Goal: Obtain resource: Obtain resource

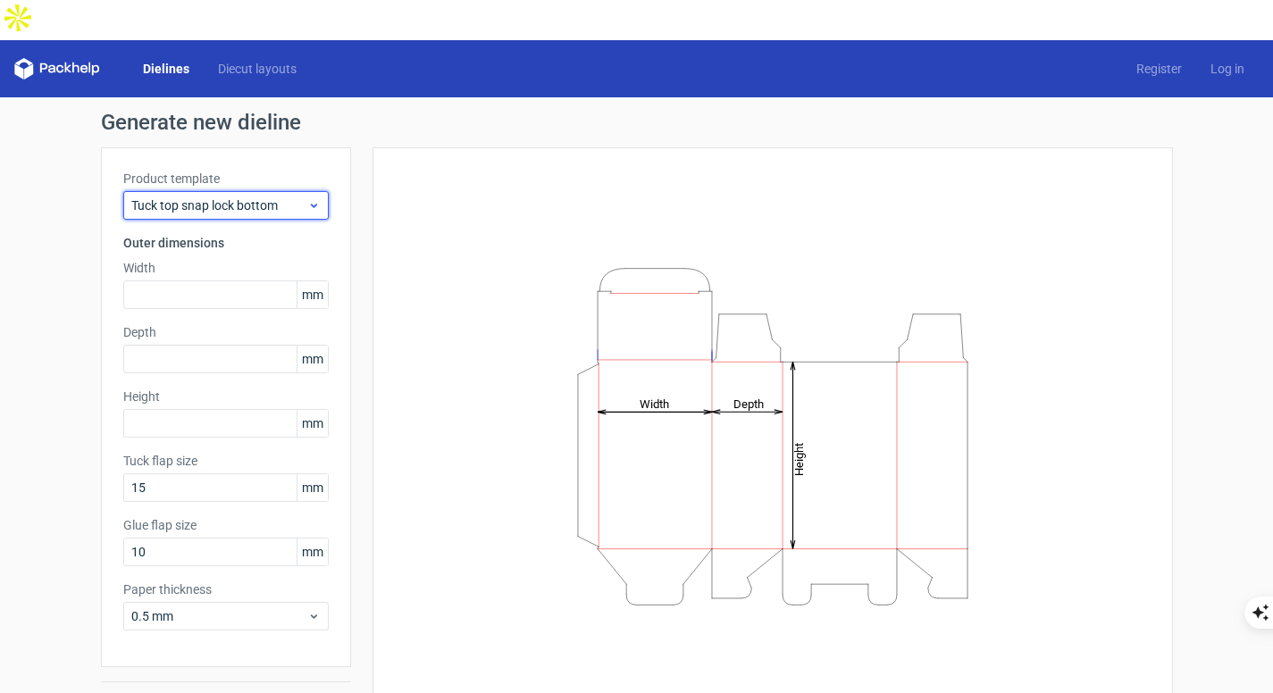
click at [252, 197] on span "Tuck top snap lock bottom" at bounding box center [219, 206] width 176 height 18
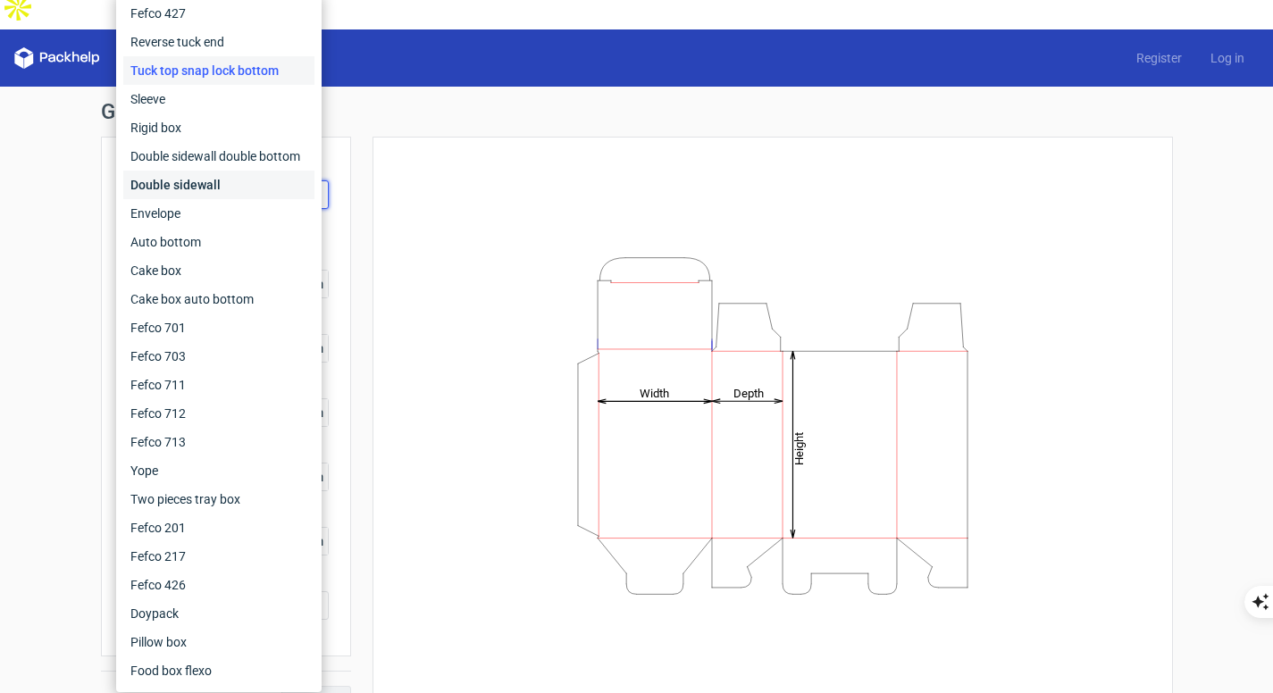
scroll to position [13, 0]
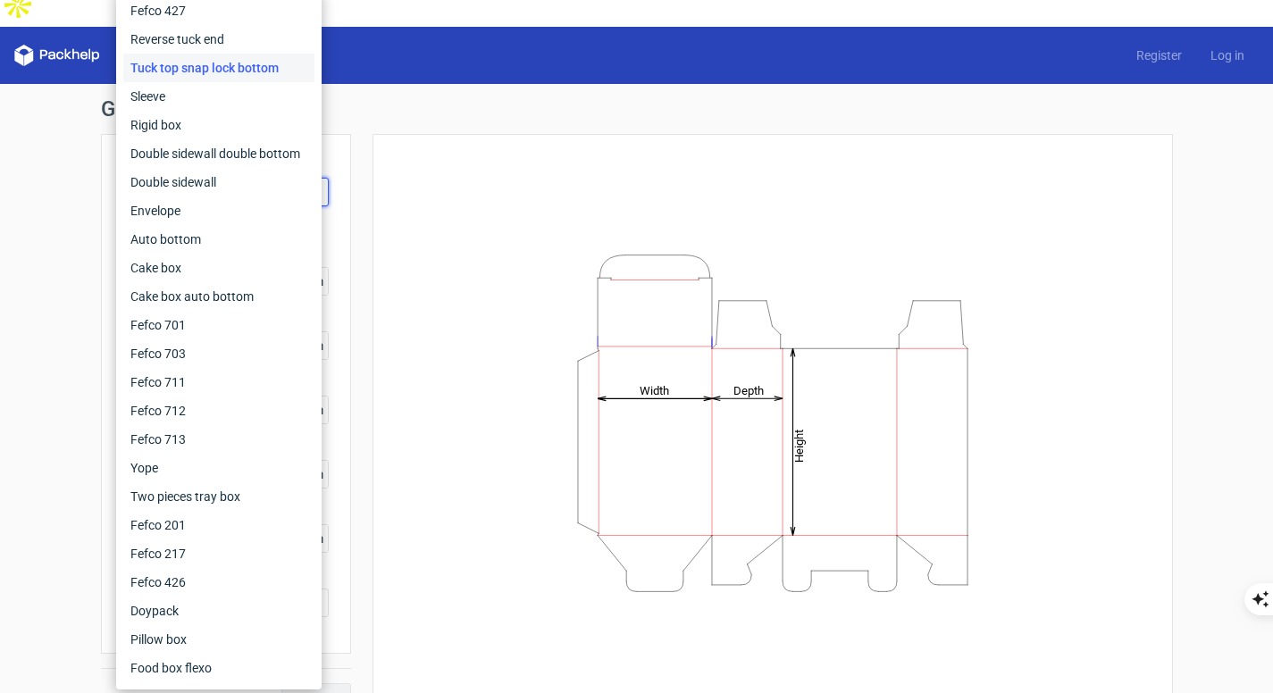
click at [438, 98] on h1 "Generate new dieline" at bounding box center [637, 108] width 1072 height 21
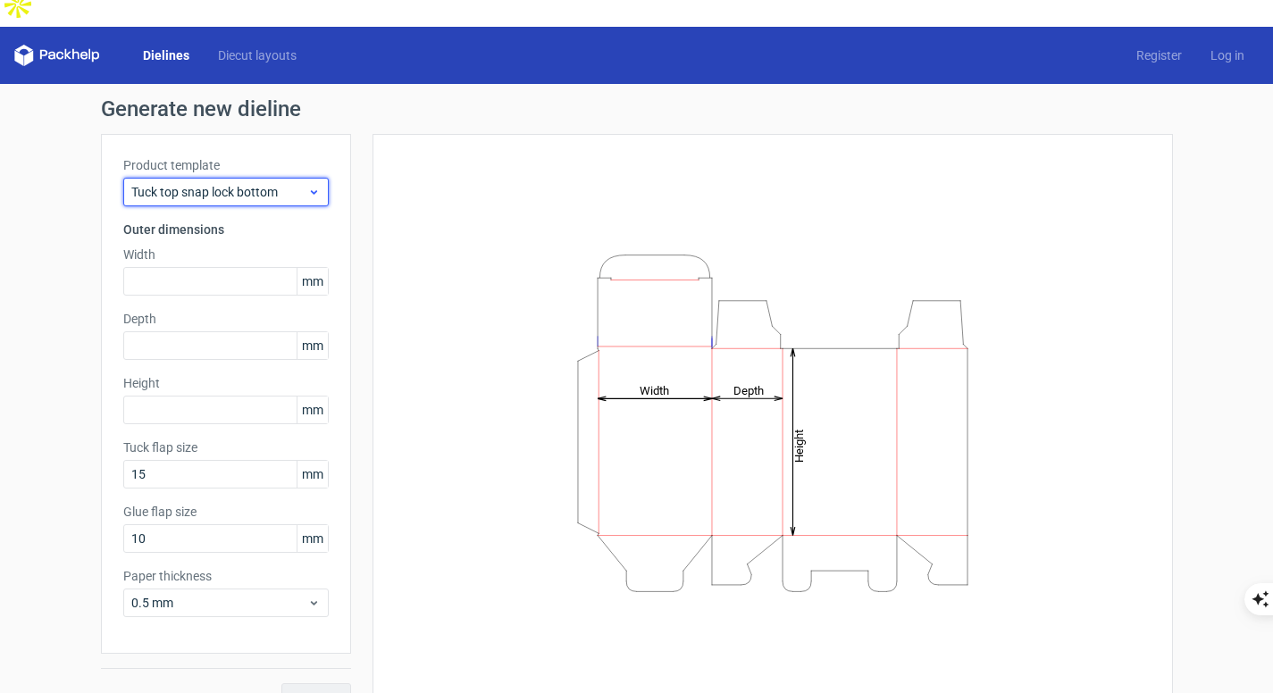
click at [267, 183] on span "Tuck top snap lock bottom" at bounding box center [219, 192] width 176 height 18
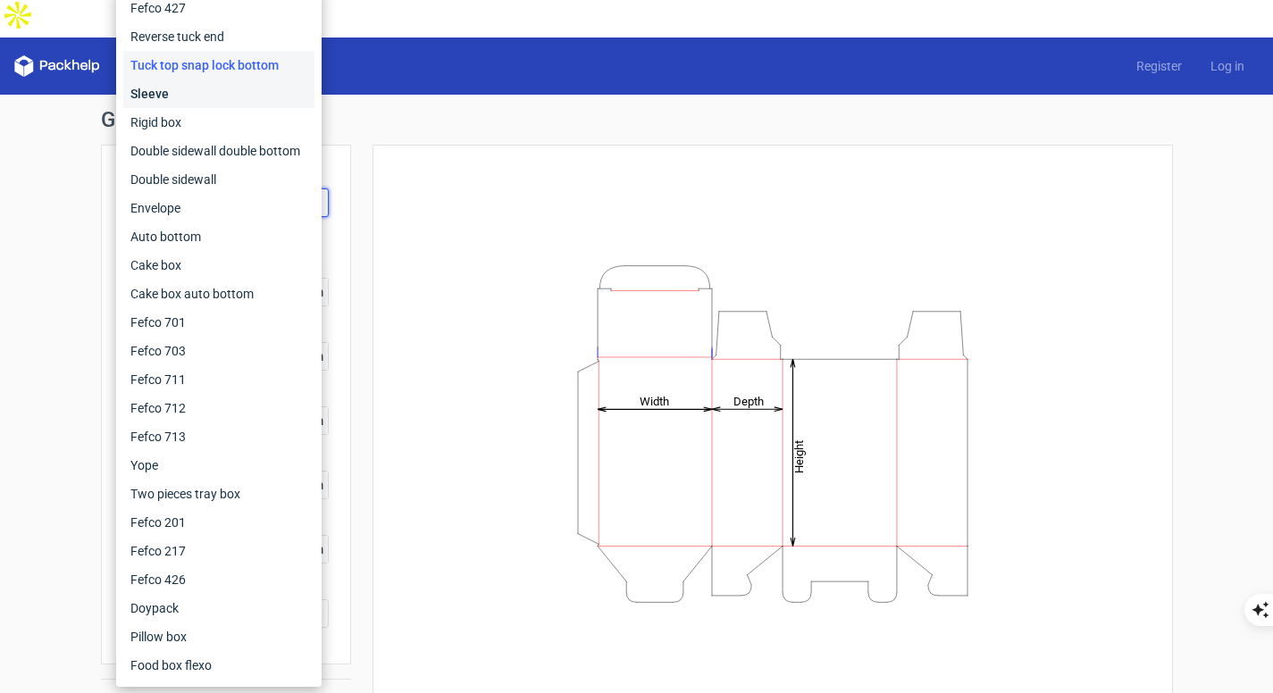
scroll to position [0, 0]
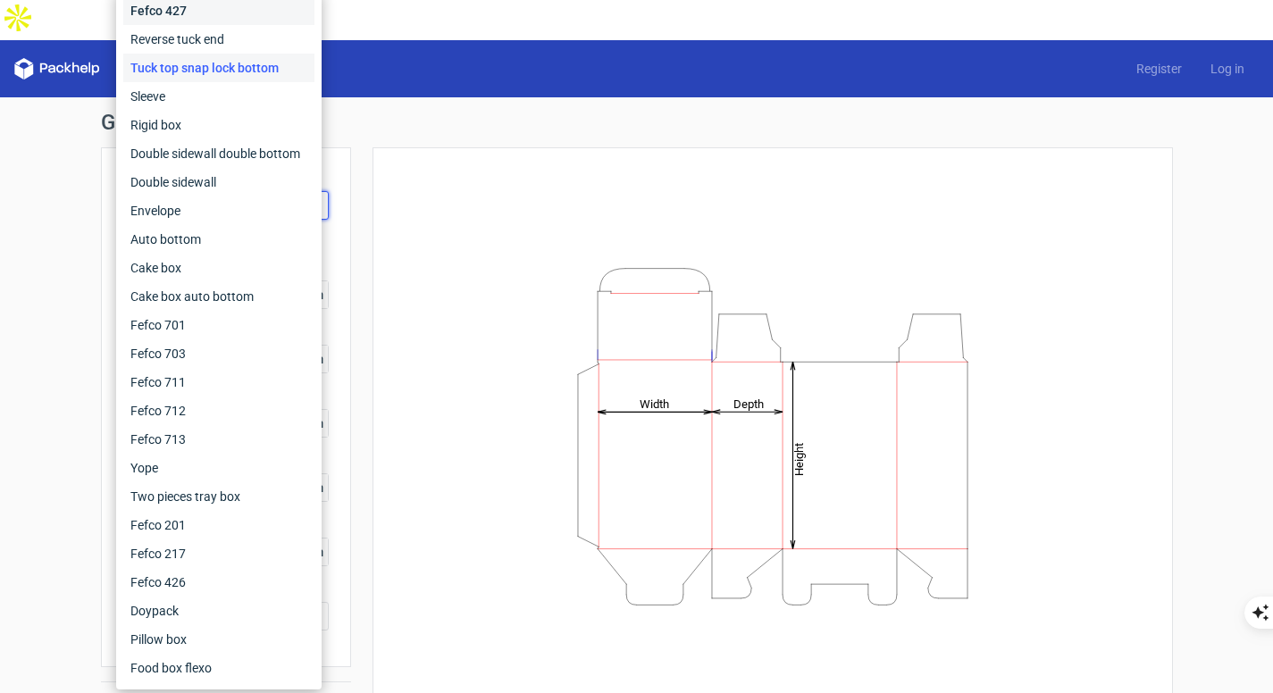
click at [167, 11] on div "Fefco 427" at bounding box center [218, 10] width 191 height 29
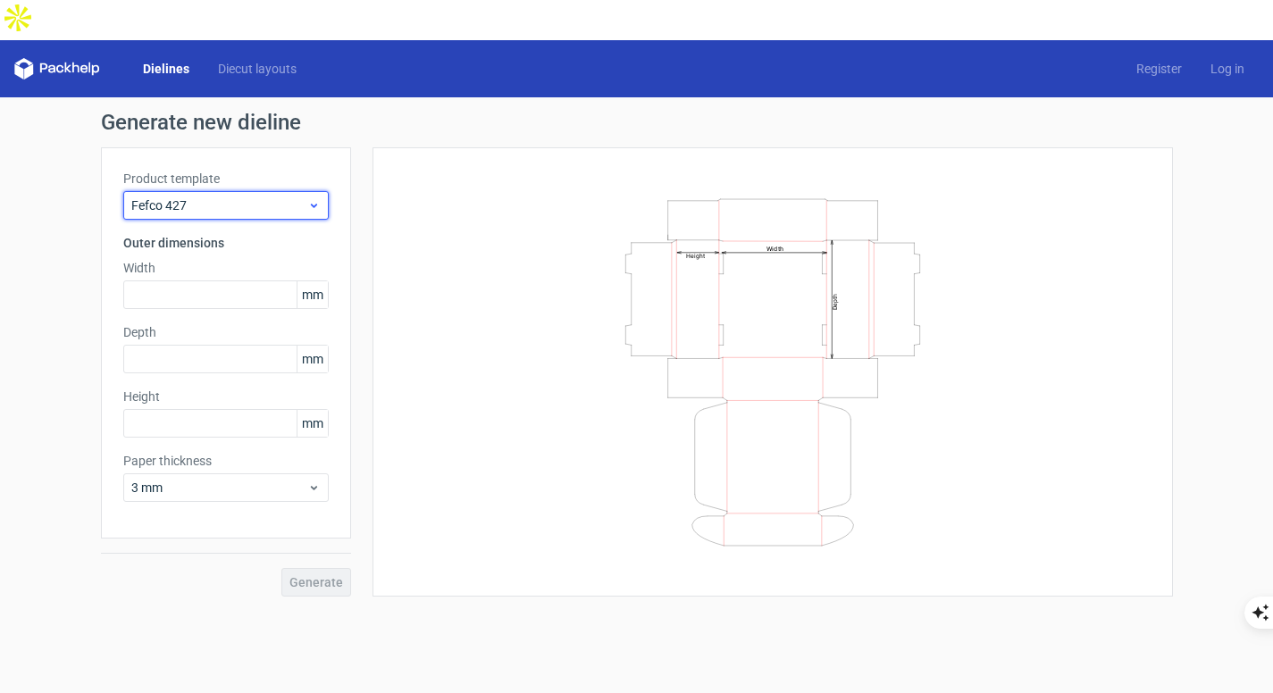
click at [206, 197] on span "Fefco 427" at bounding box center [219, 206] width 176 height 18
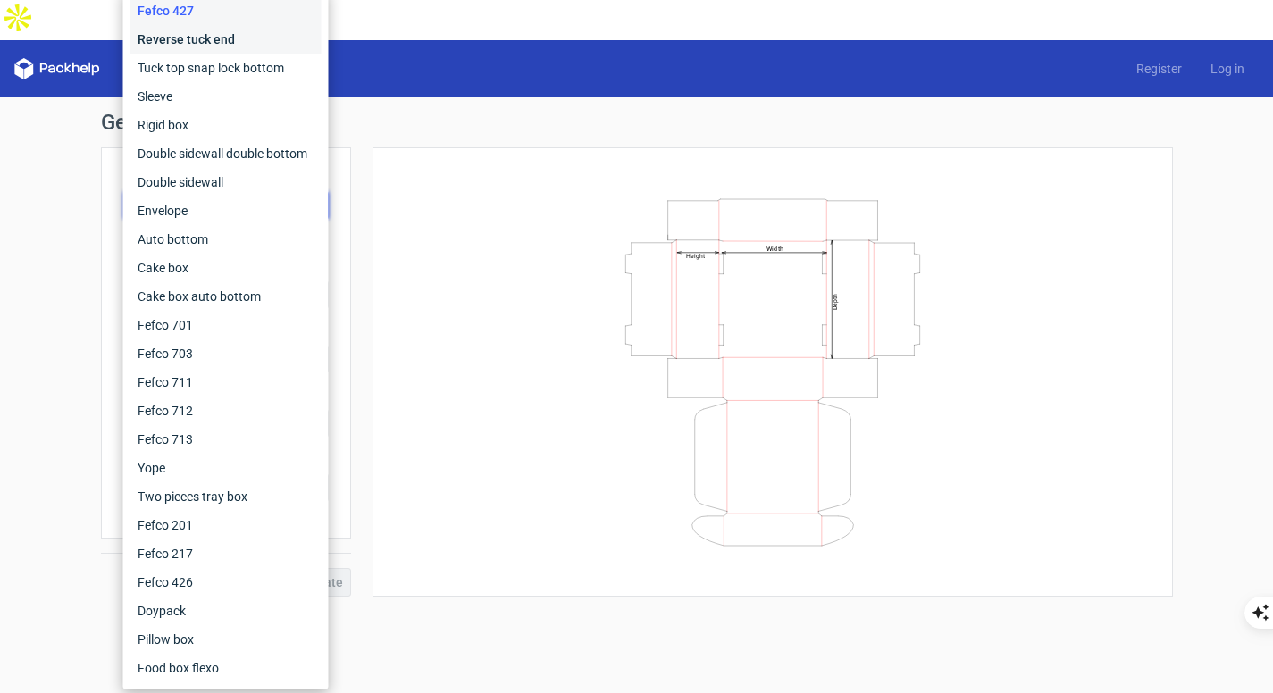
click at [205, 45] on div "Reverse tuck end" at bounding box center [225, 39] width 191 height 29
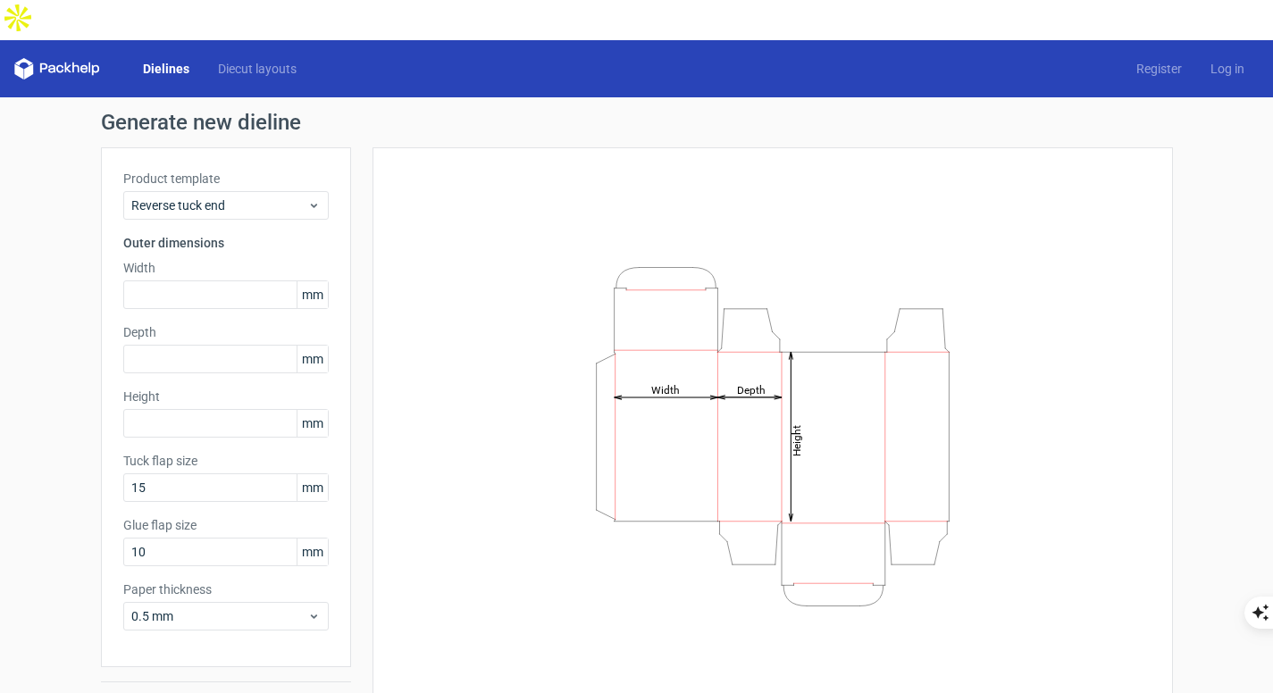
drag, startPoint x: 156, startPoint y: 18, endPoint x: 0, endPoint y: 172, distance: 219.8
click at [0, 172] on div "Generate new dieline Product template Reverse tuck end Outer dimensions Width m…" at bounding box center [636, 418] width 1273 height 642
click at [297, 191] on div "Reverse tuck end" at bounding box center [225, 205] width 205 height 29
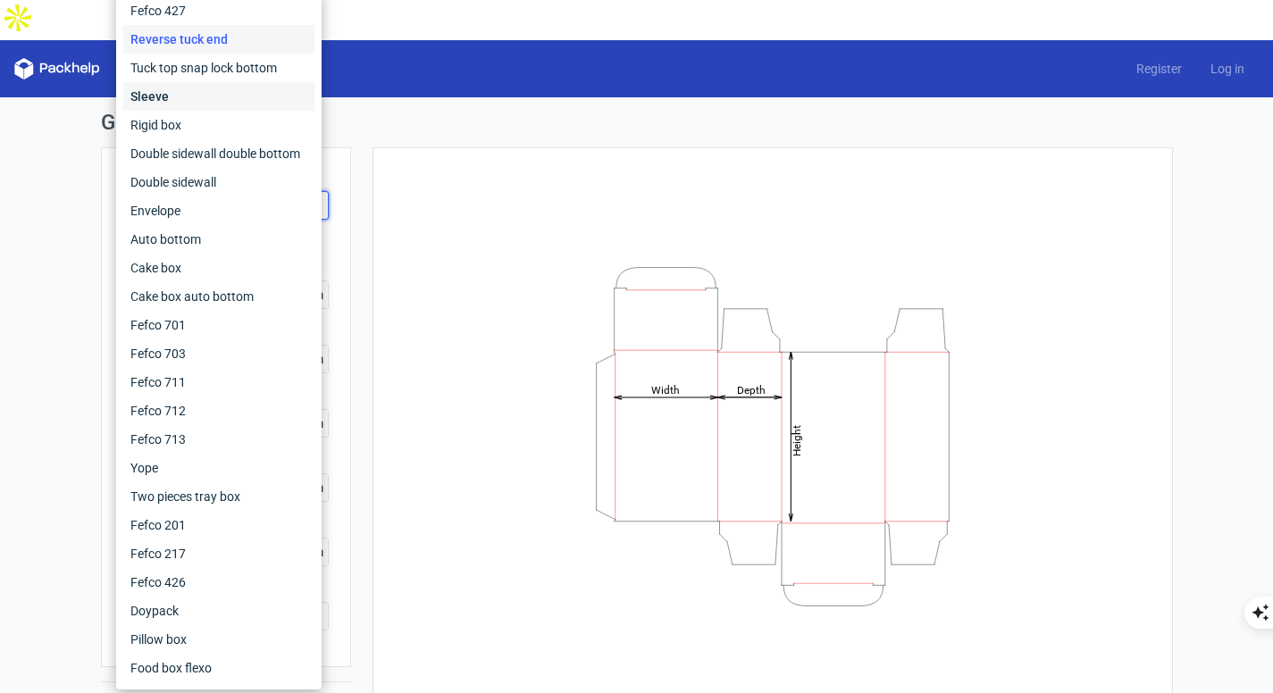
click at [214, 90] on div "Sleeve" at bounding box center [218, 96] width 191 height 29
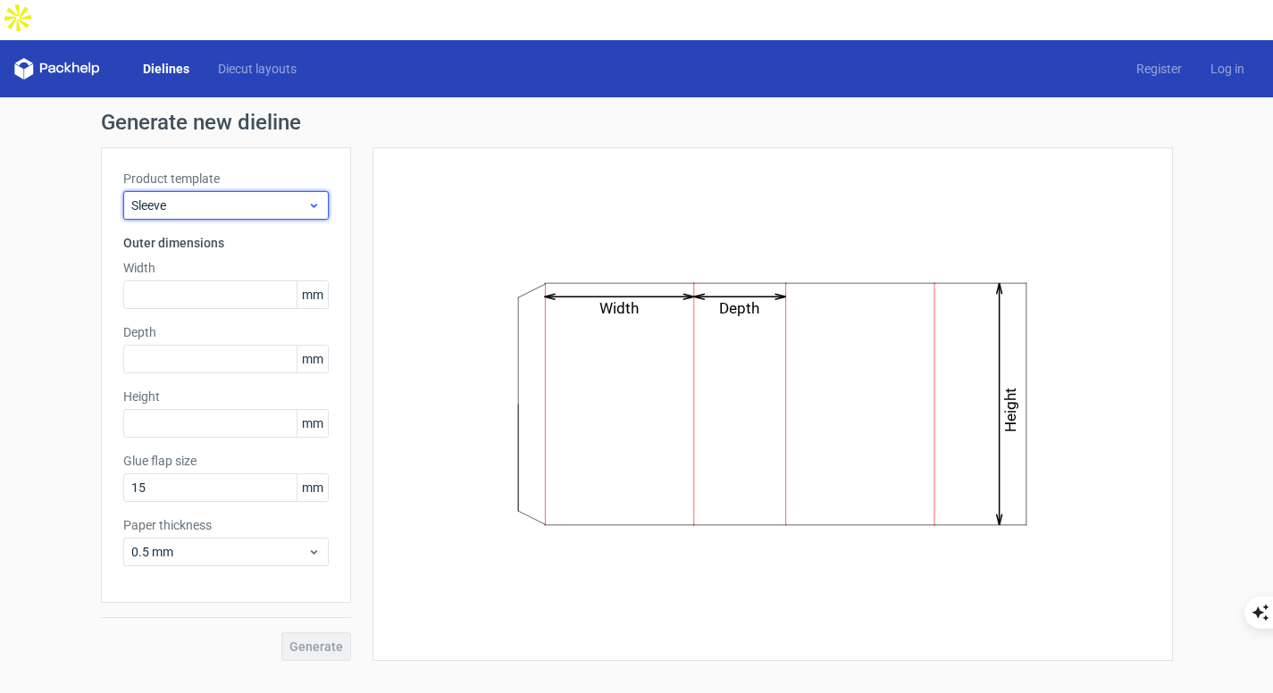
click at [229, 197] on span "Sleeve" at bounding box center [219, 206] width 176 height 18
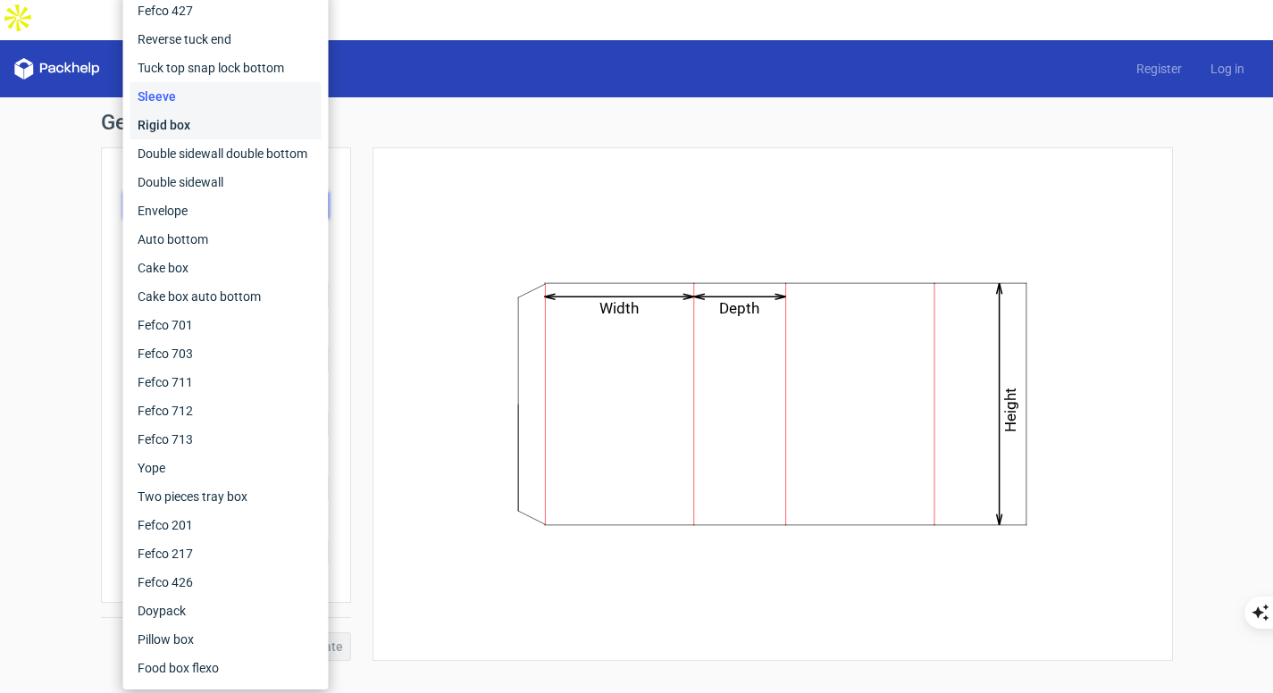
click at [220, 132] on div "Rigid box" at bounding box center [225, 125] width 191 height 29
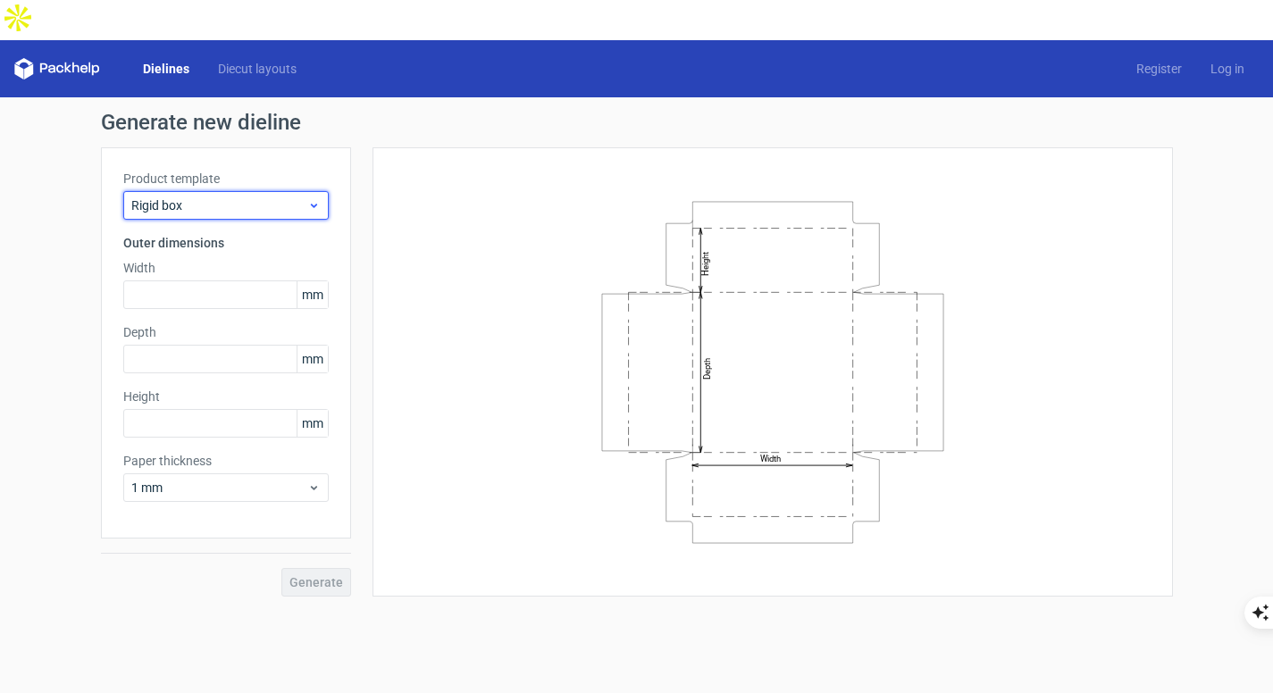
click at [233, 197] on span "Rigid box" at bounding box center [219, 206] width 176 height 18
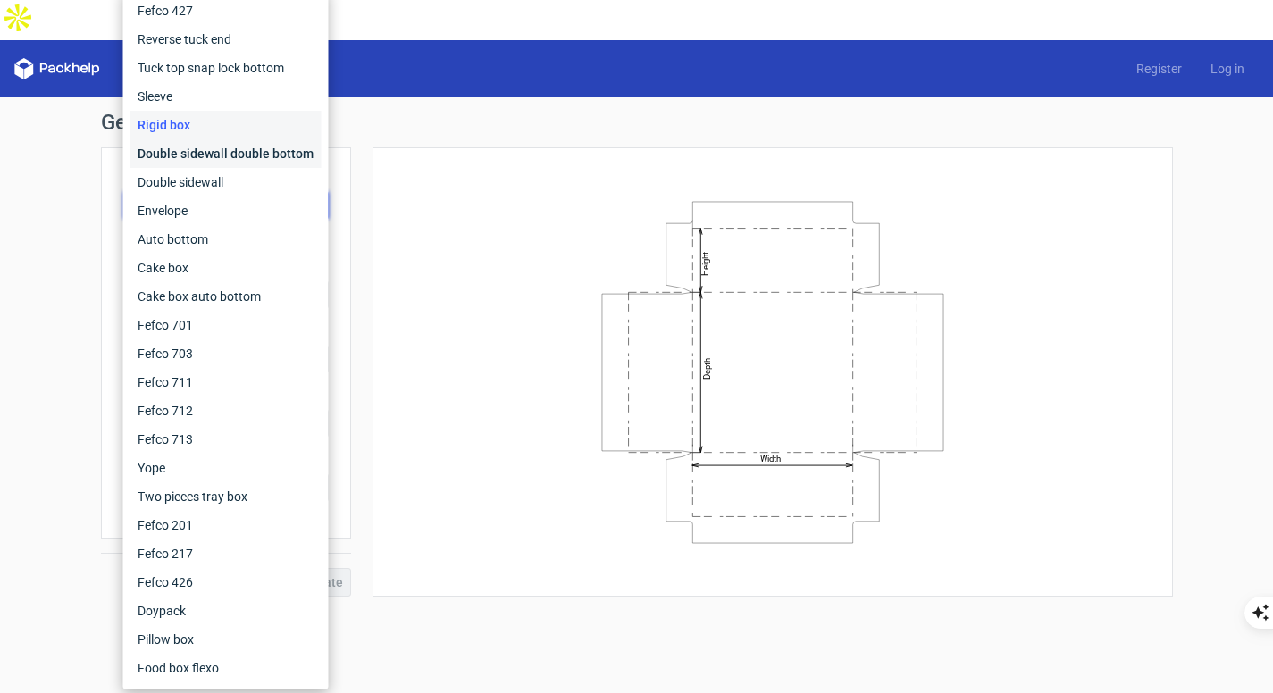
click at [237, 156] on div "Double sidewall double bottom" at bounding box center [225, 153] width 191 height 29
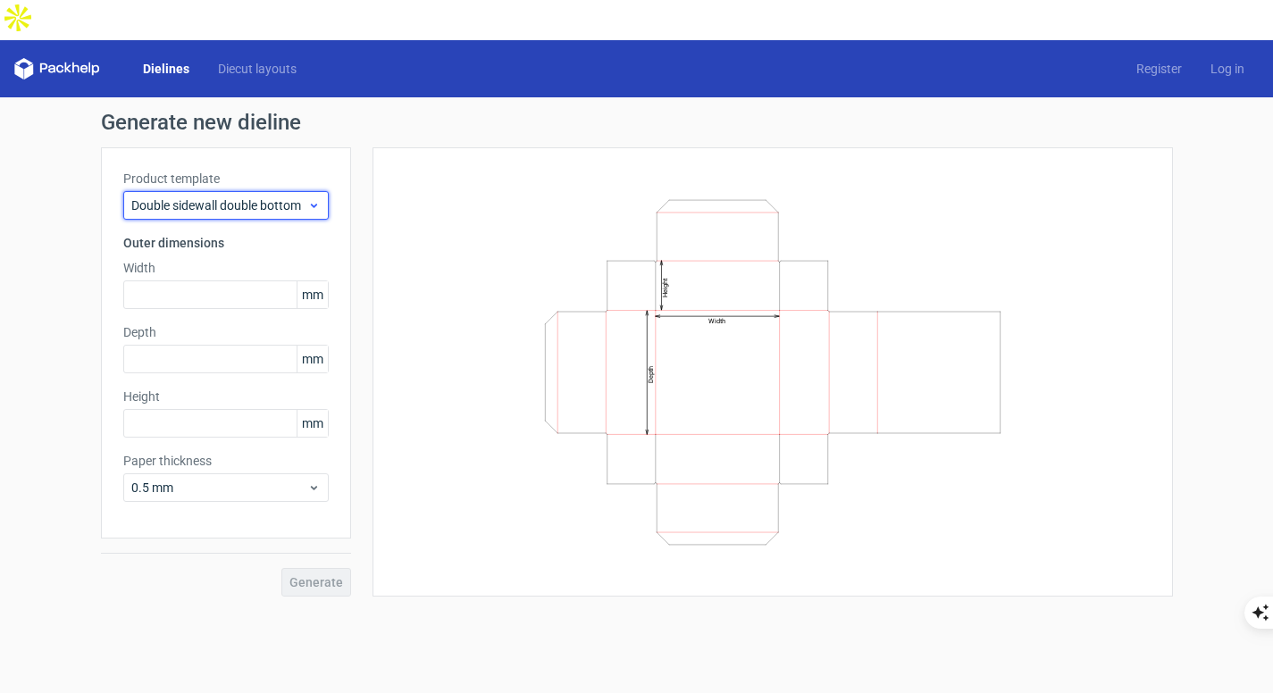
click at [237, 197] on span "Double sidewall double bottom" at bounding box center [219, 206] width 176 height 18
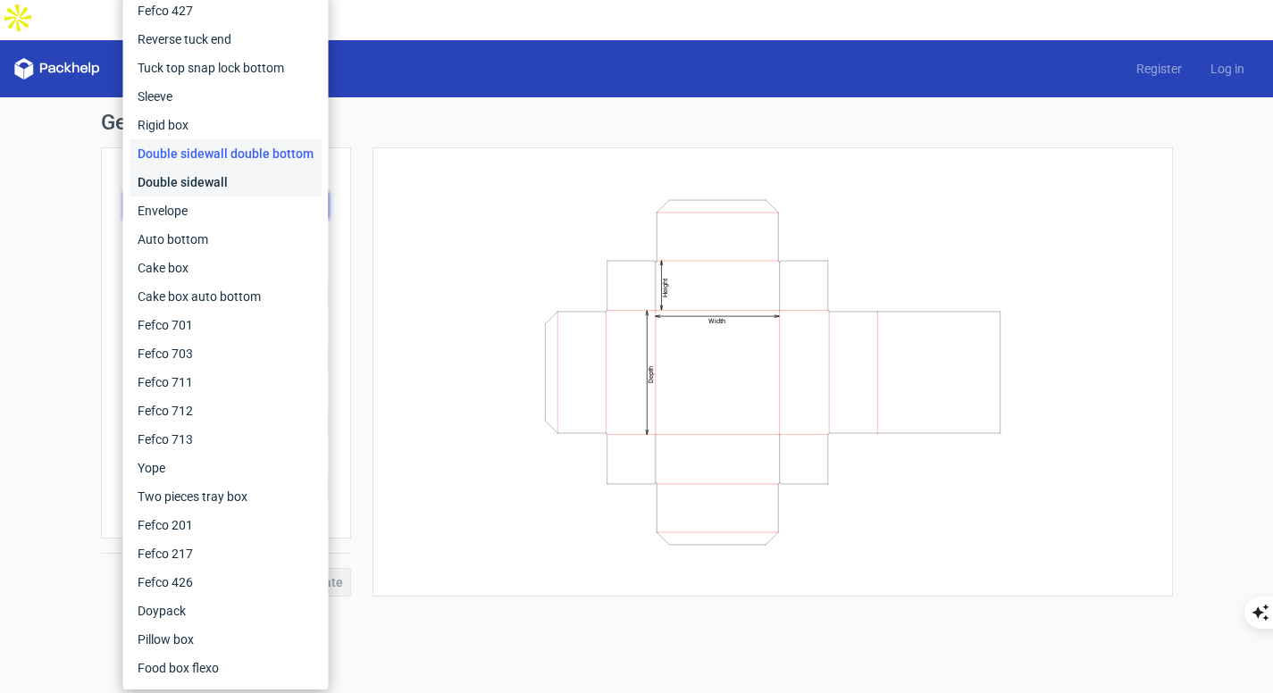
click at [237, 182] on div "Double sidewall" at bounding box center [225, 182] width 191 height 29
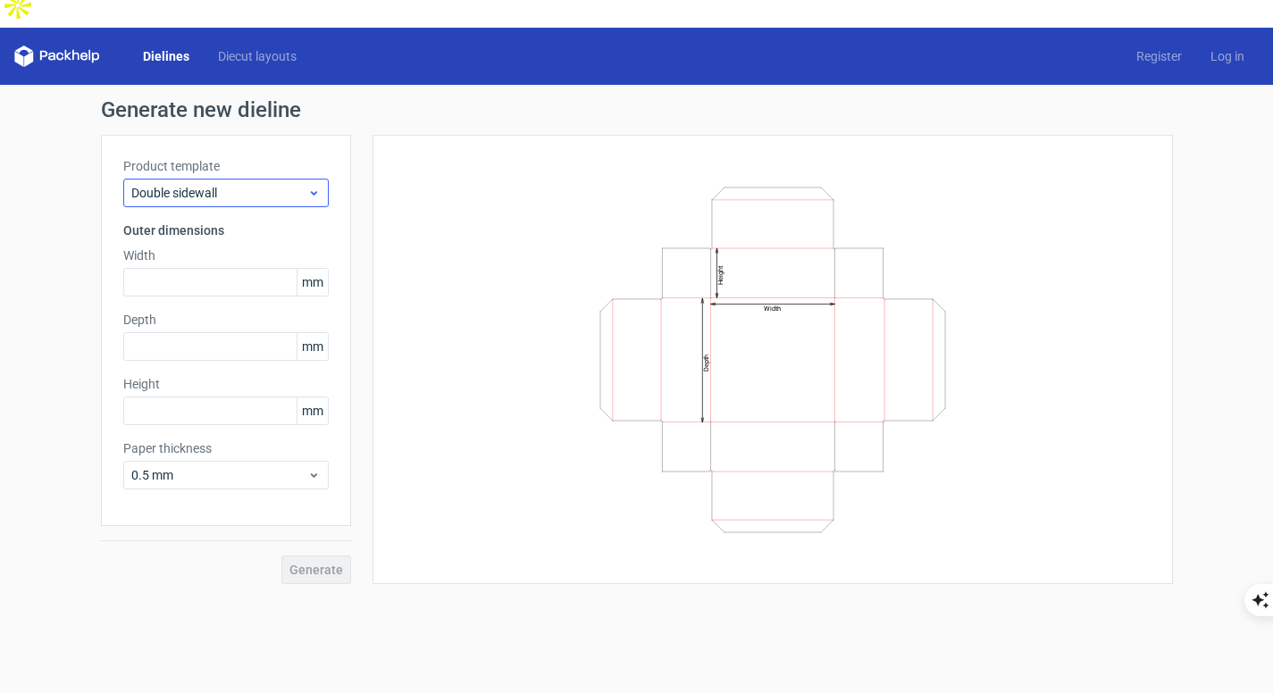
scroll to position [13, 0]
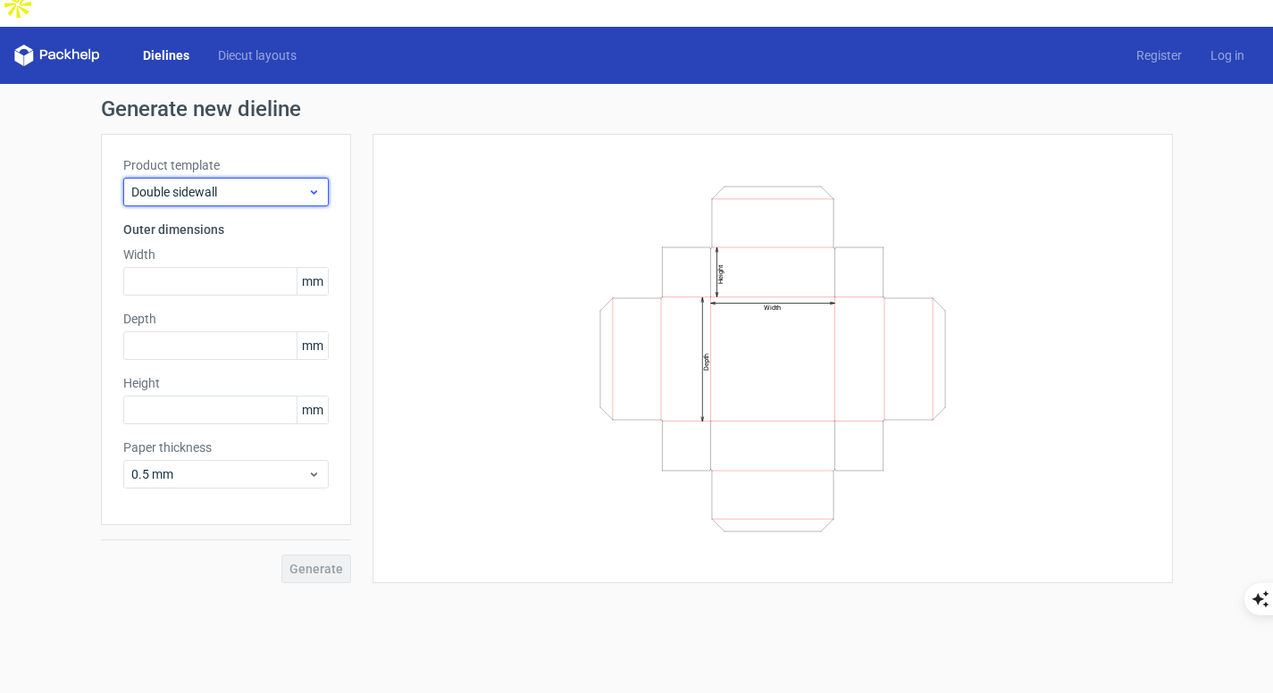
click at [239, 183] on span "Double sidewall" at bounding box center [219, 192] width 176 height 18
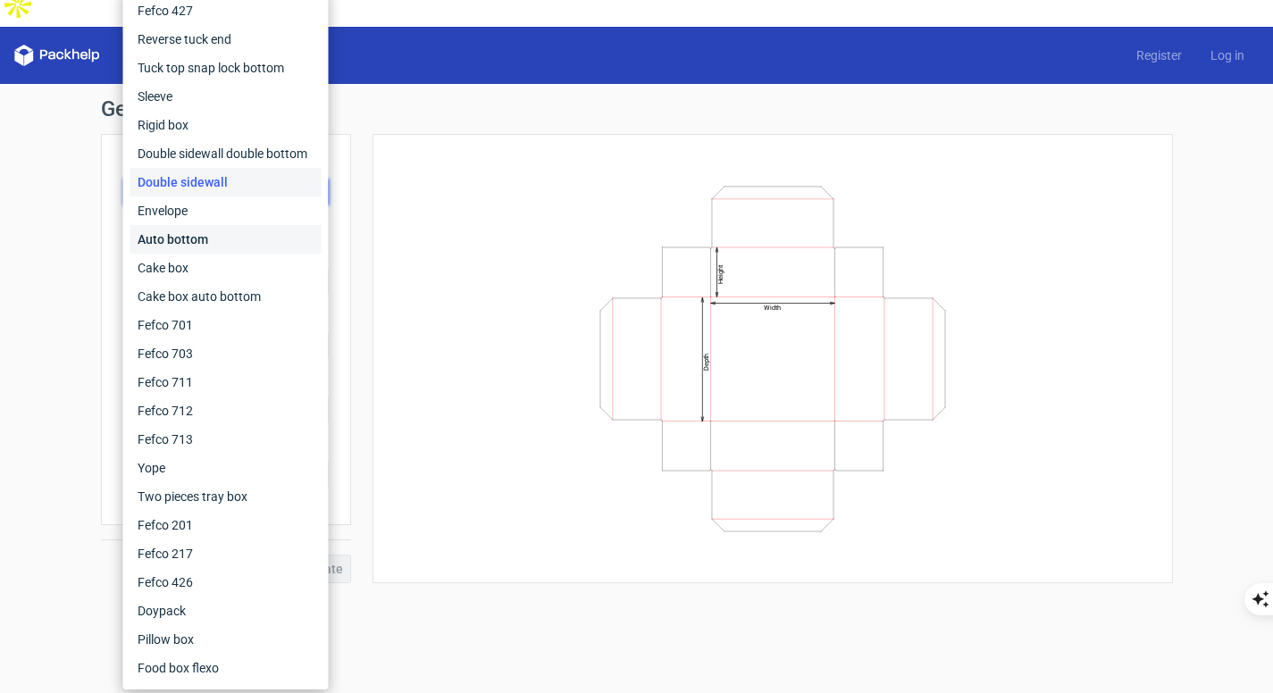
click at [237, 243] on div "Auto bottom" at bounding box center [225, 239] width 191 height 29
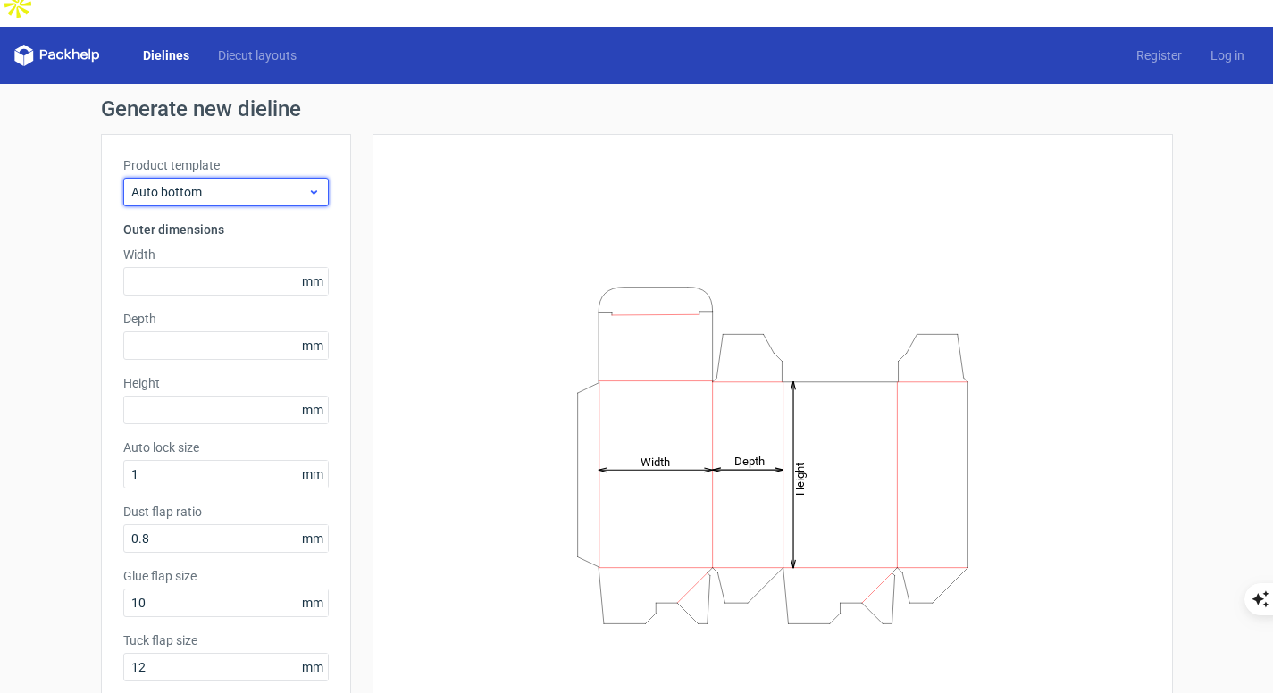
click at [247, 183] on span "Auto bottom" at bounding box center [219, 192] width 176 height 18
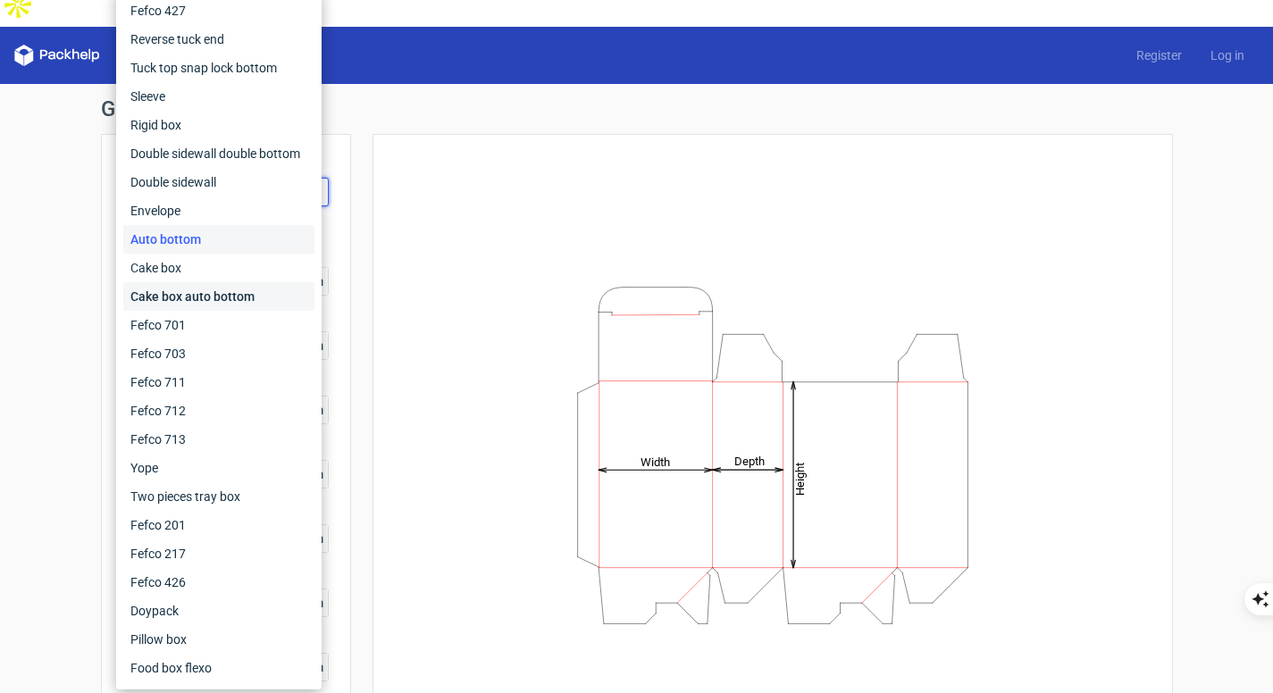
click at [222, 302] on div "Cake box auto bottom" at bounding box center [218, 296] width 191 height 29
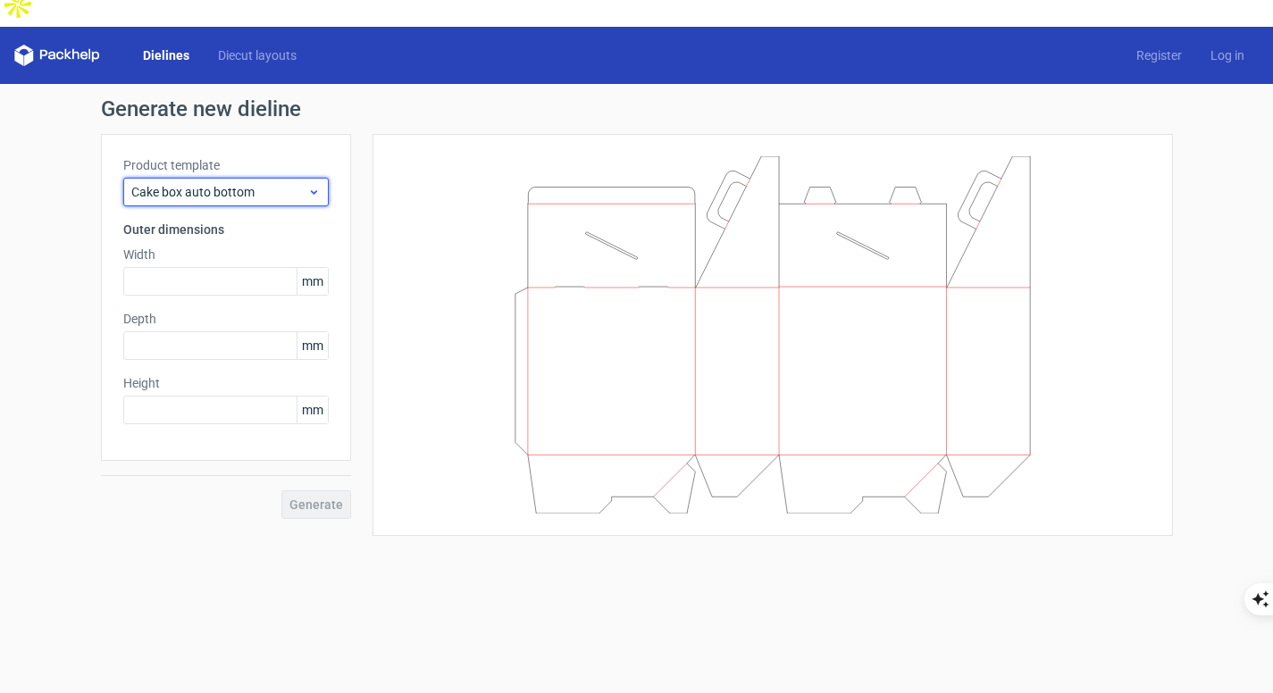
click at [227, 183] on span "Cake box auto bottom" at bounding box center [219, 192] width 176 height 18
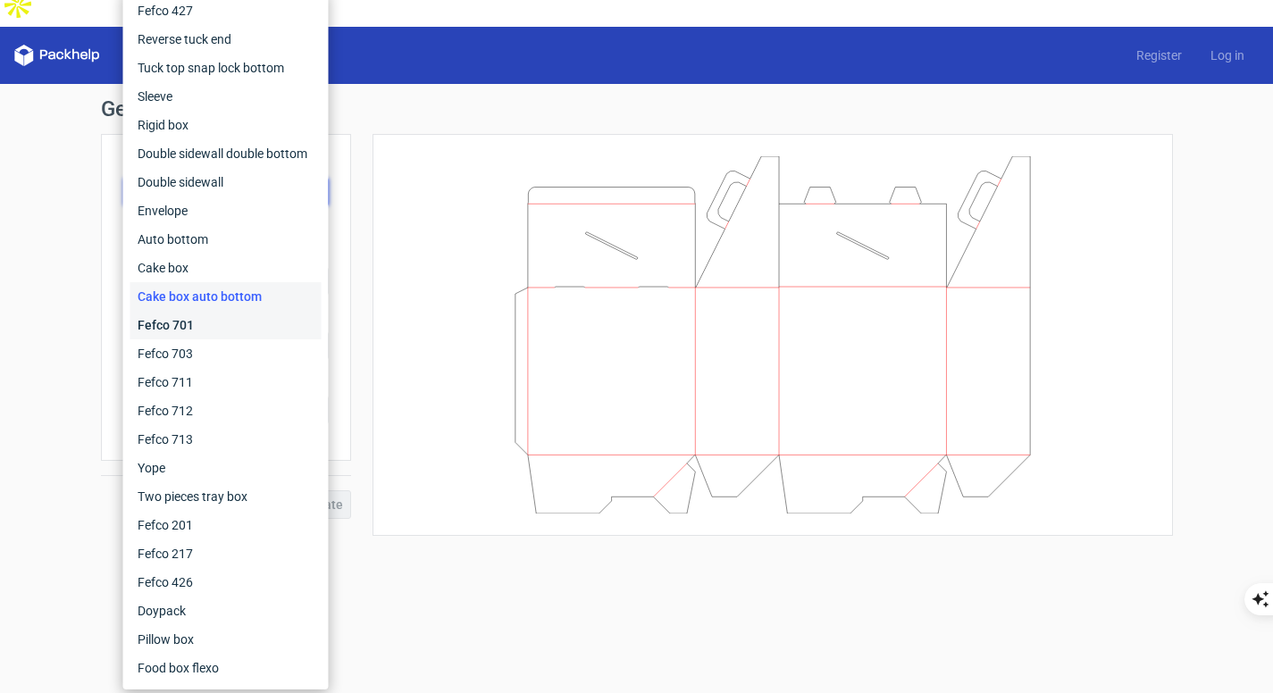
click at [197, 316] on div "Fefco 701" at bounding box center [225, 325] width 191 height 29
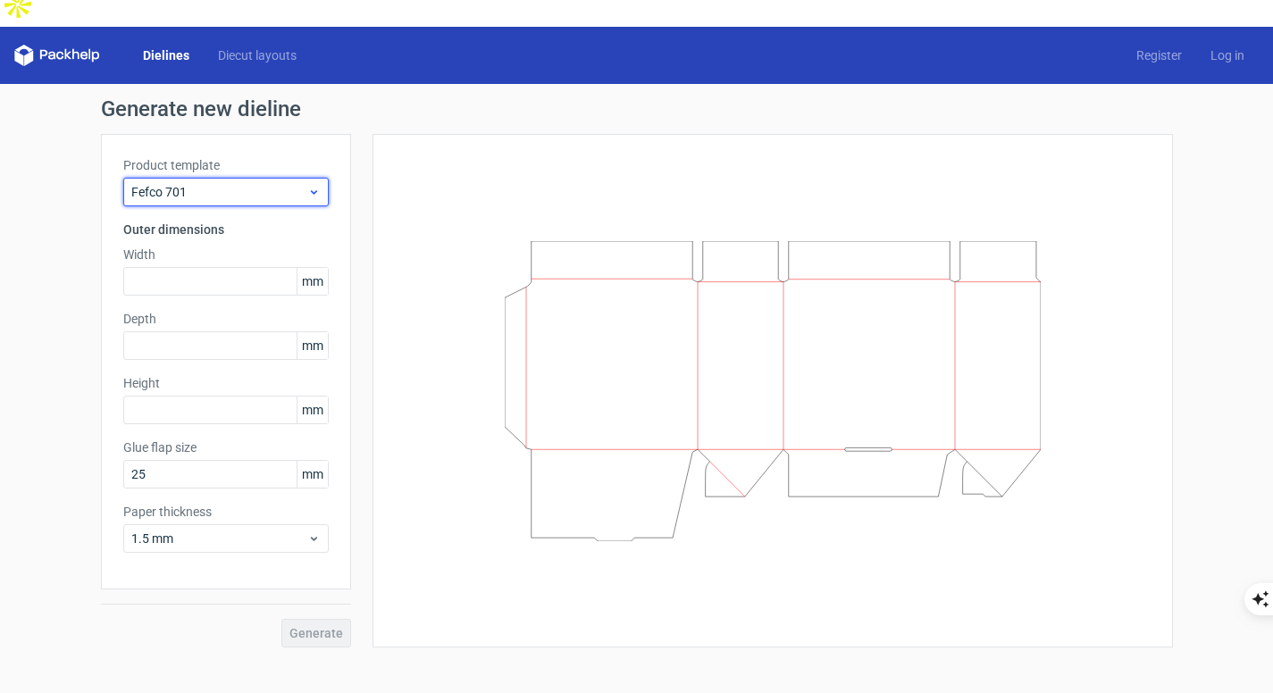
click at [231, 183] on span "Fefco 701" at bounding box center [219, 192] width 176 height 18
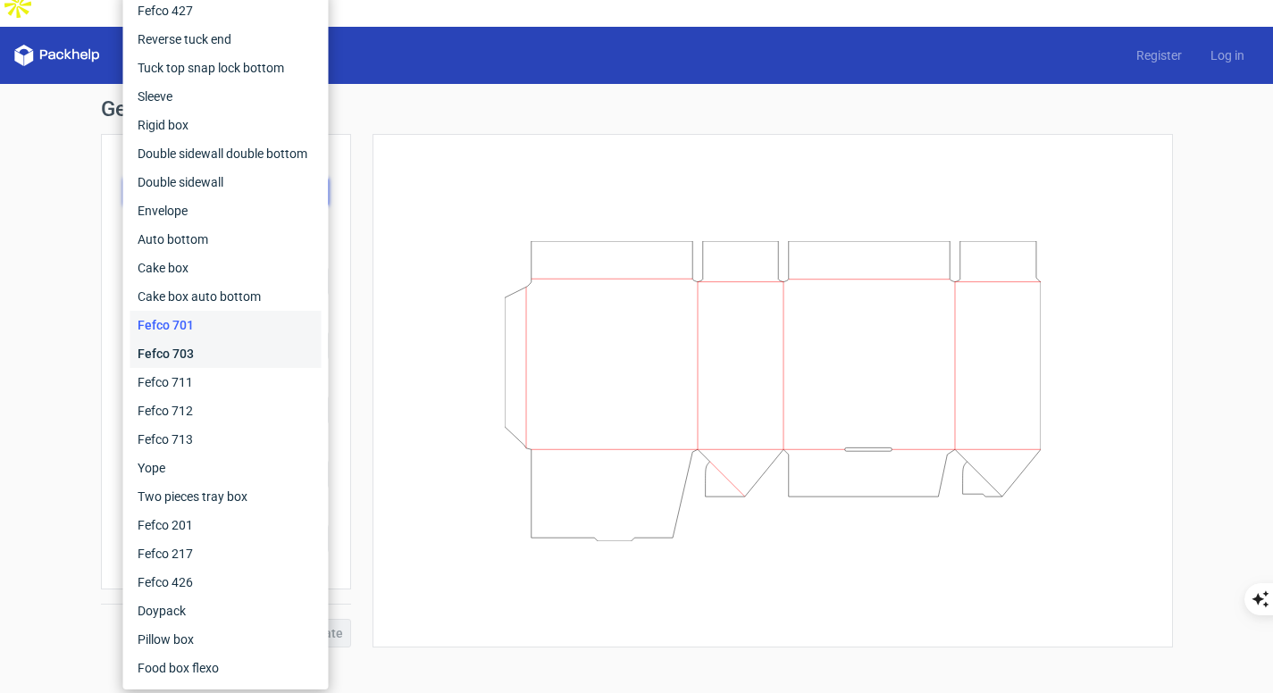
click at [172, 358] on div "Fefco 703" at bounding box center [225, 353] width 191 height 29
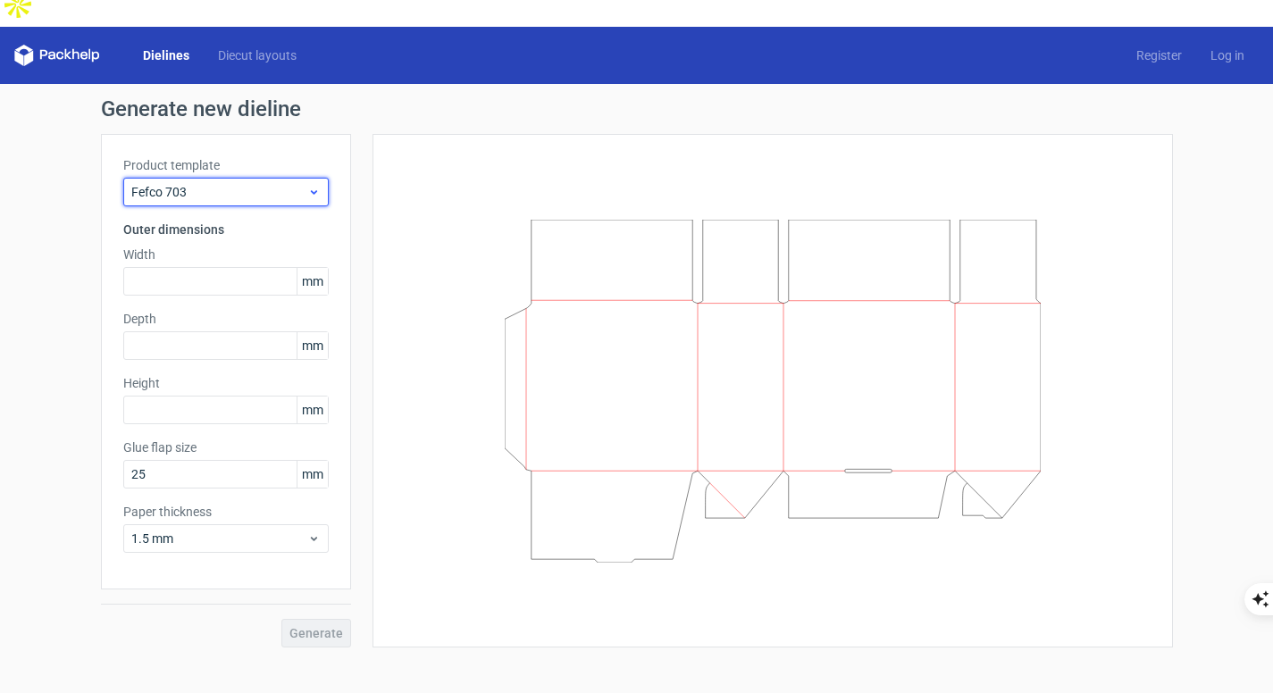
click at [198, 183] on span "Fefco 703" at bounding box center [219, 192] width 176 height 18
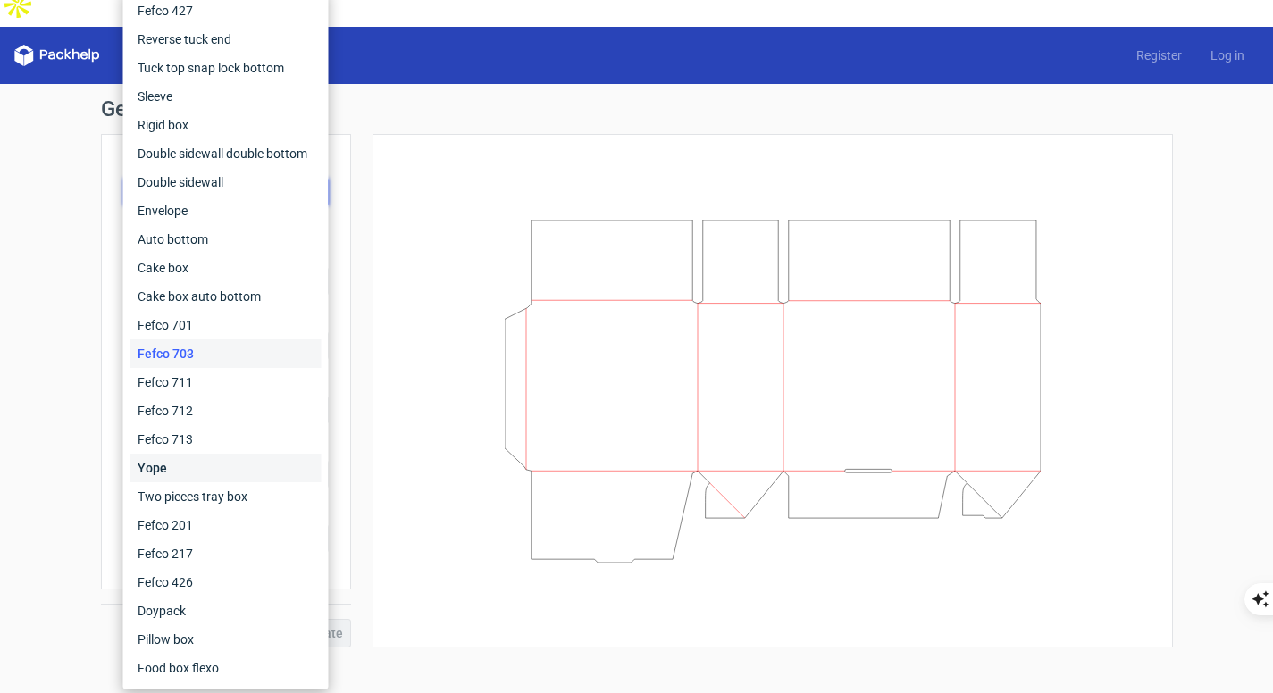
click at [246, 464] on div "Yope" at bounding box center [225, 468] width 191 height 29
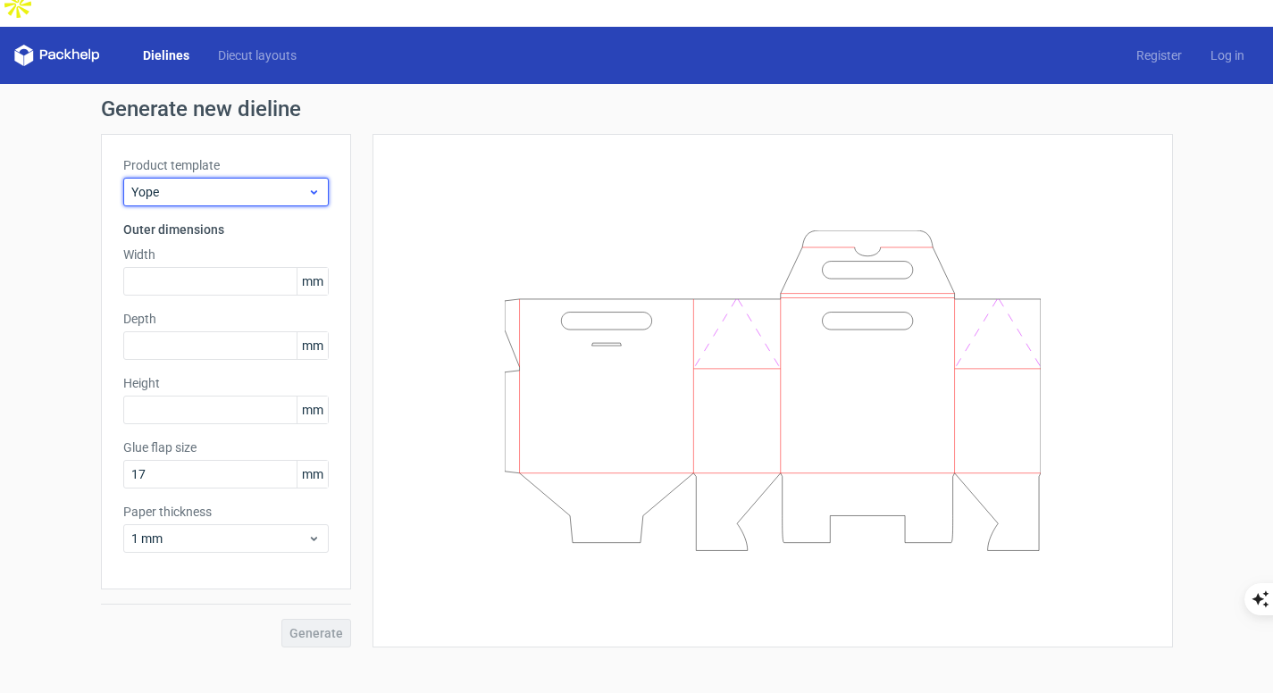
click at [229, 183] on span "Yope" at bounding box center [219, 192] width 176 height 18
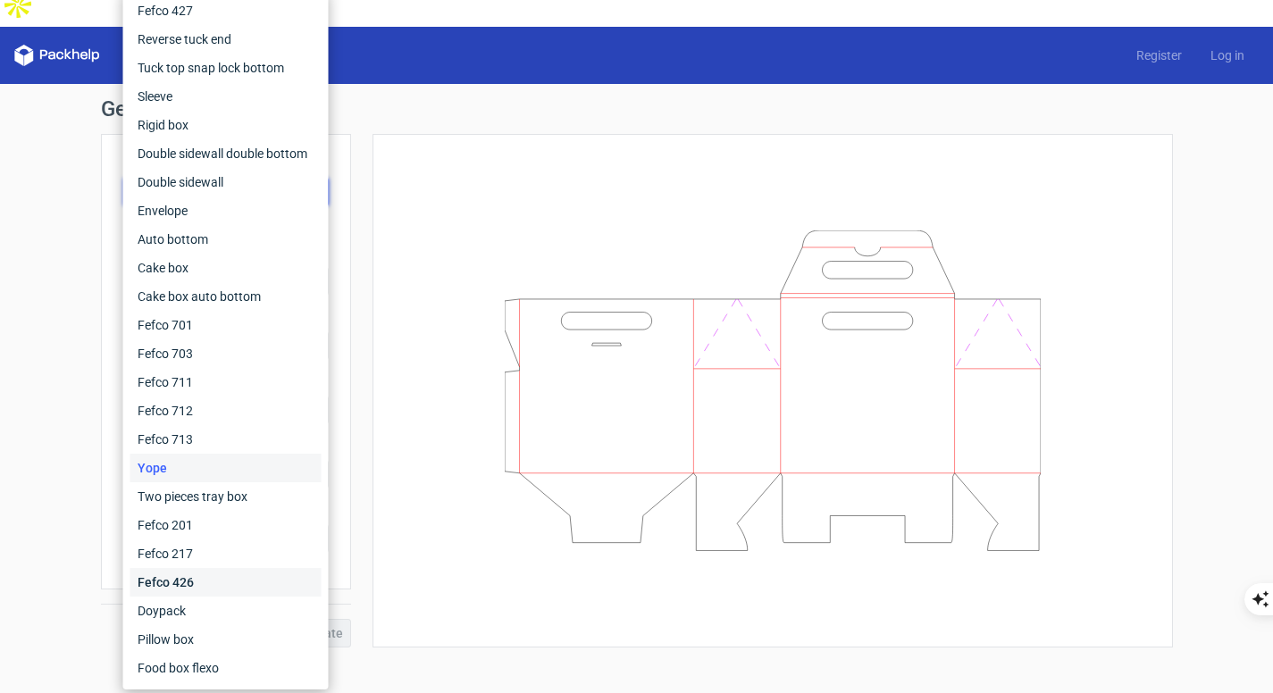
click at [234, 582] on div "Fefco 426" at bounding box center [225, 582] width 191 height 29
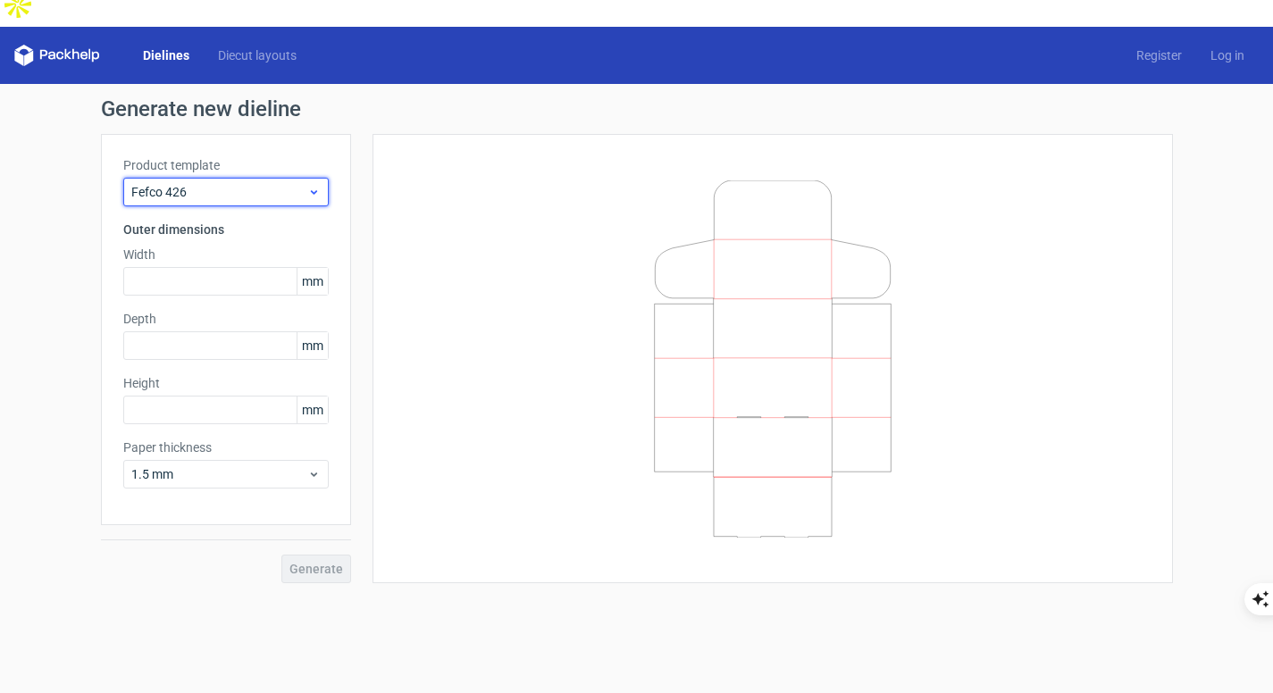
click at [240, 183] on span "Fefco 426" at bounding box center [219, 192] width 176 height 18
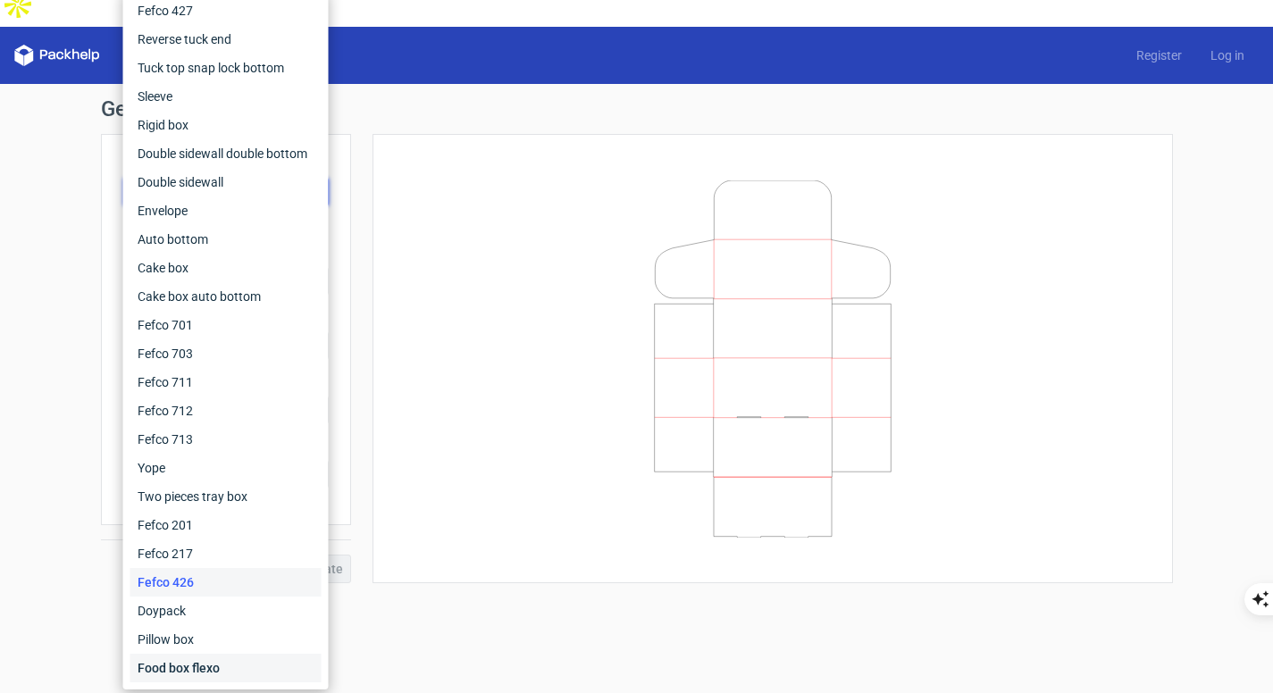
click at [217, 674] on div "Food box flexo" at bounding box center [225, 668] width 191 height 29
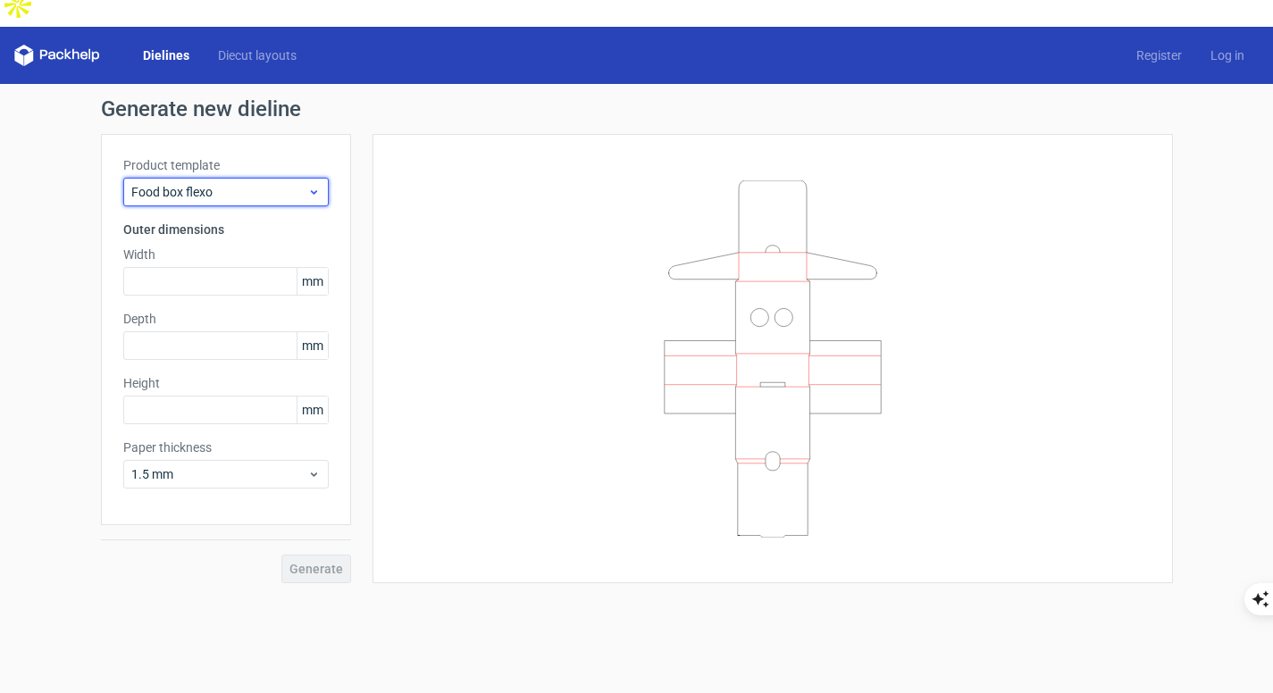
click at [242, 183] on span "Food box flexo" at bounding box center [219, 192] width 176 height 18
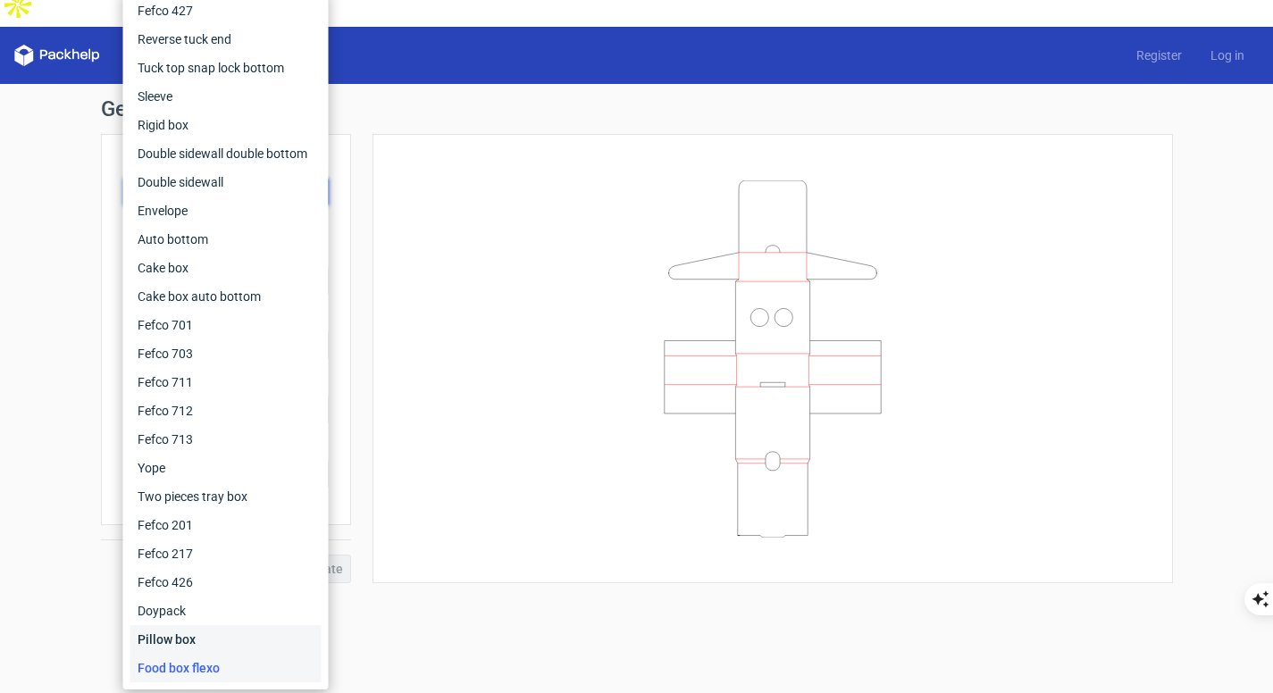
click at [166, 642] on div "Pillow box" at bounding box center [225, 639] width 191 height 29
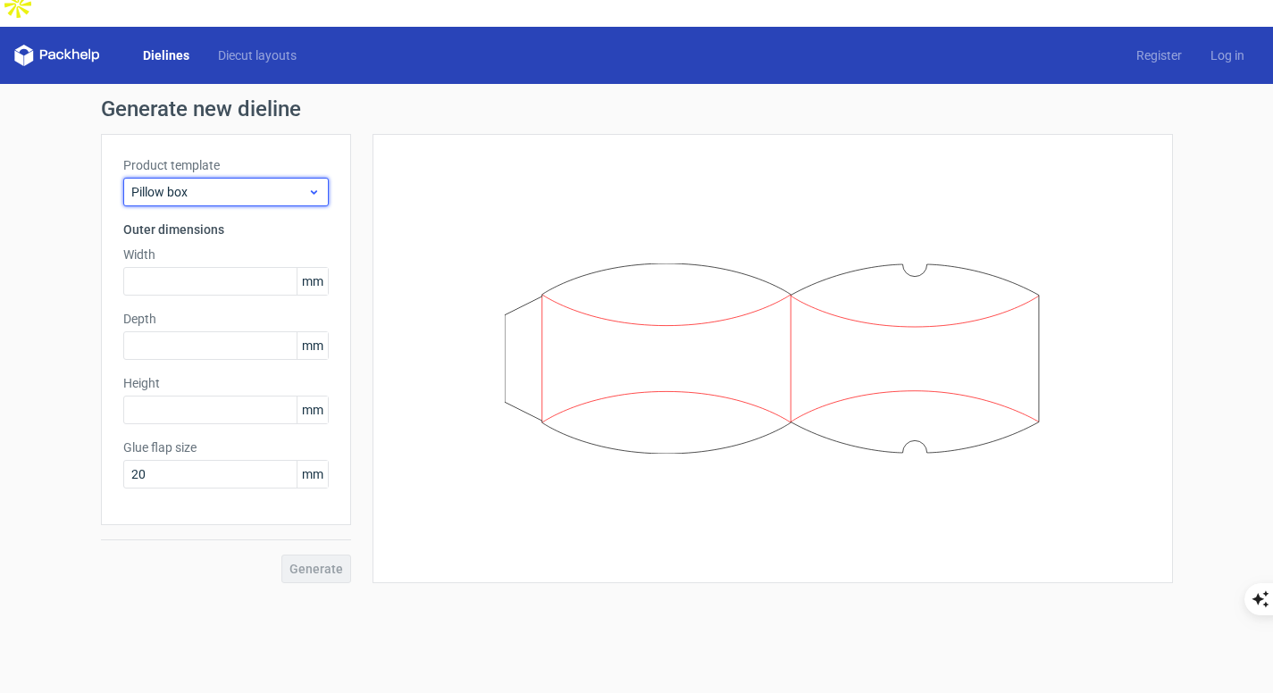
click at [254, 183] on span "Pillow box" at bounding box center [219, 192] width 176 height 18
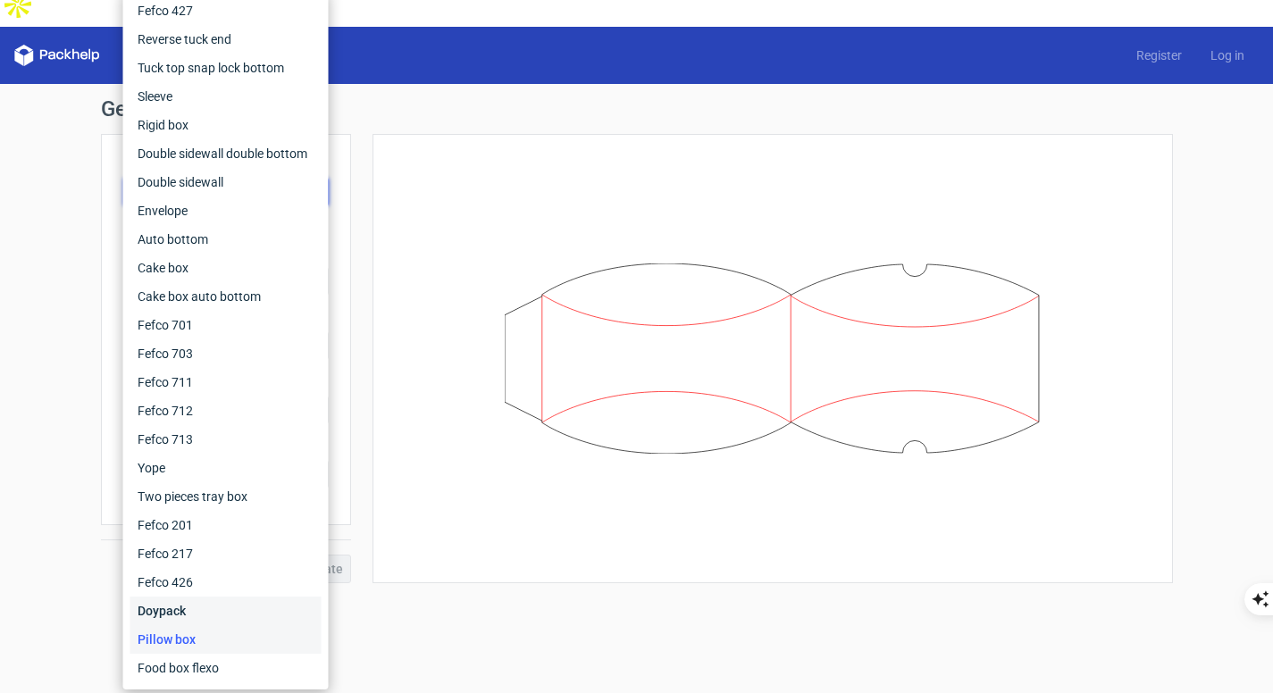
click at [213, 610] on div "Doypack" at bounding box center [225, 611] width 191 height 29
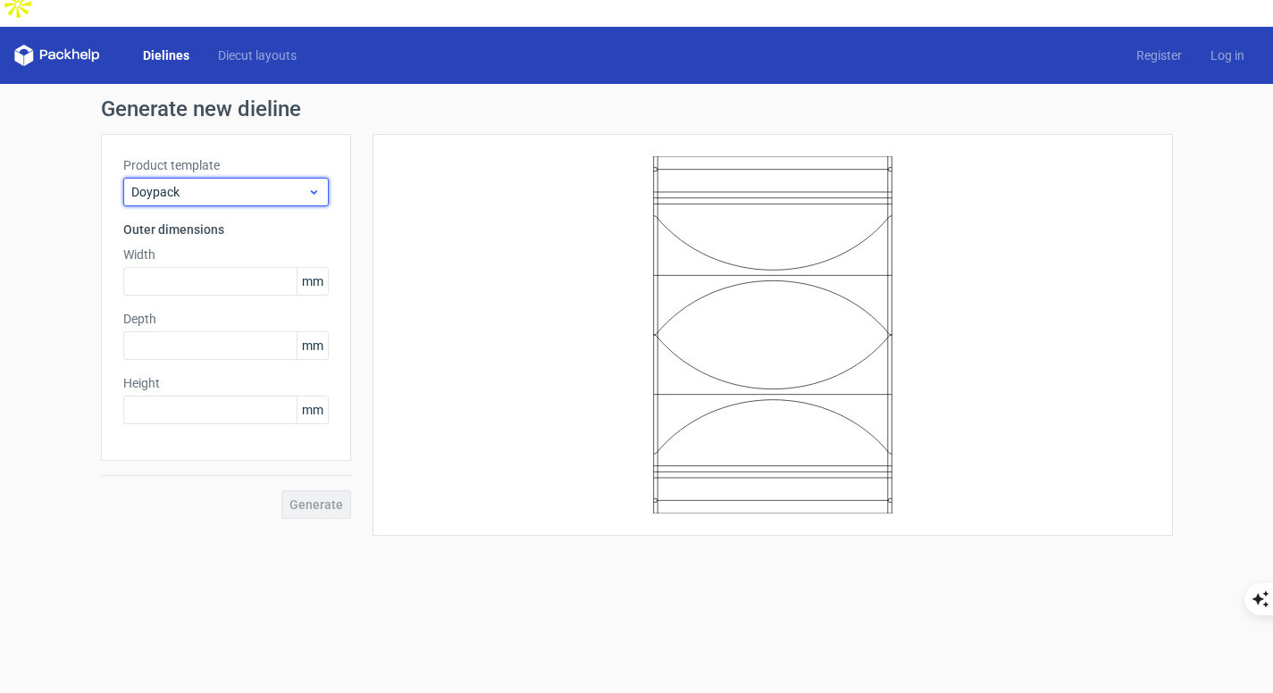
click at [221, 183] on span "Doypack" at bounding box center [219, 192] width 176 height 18
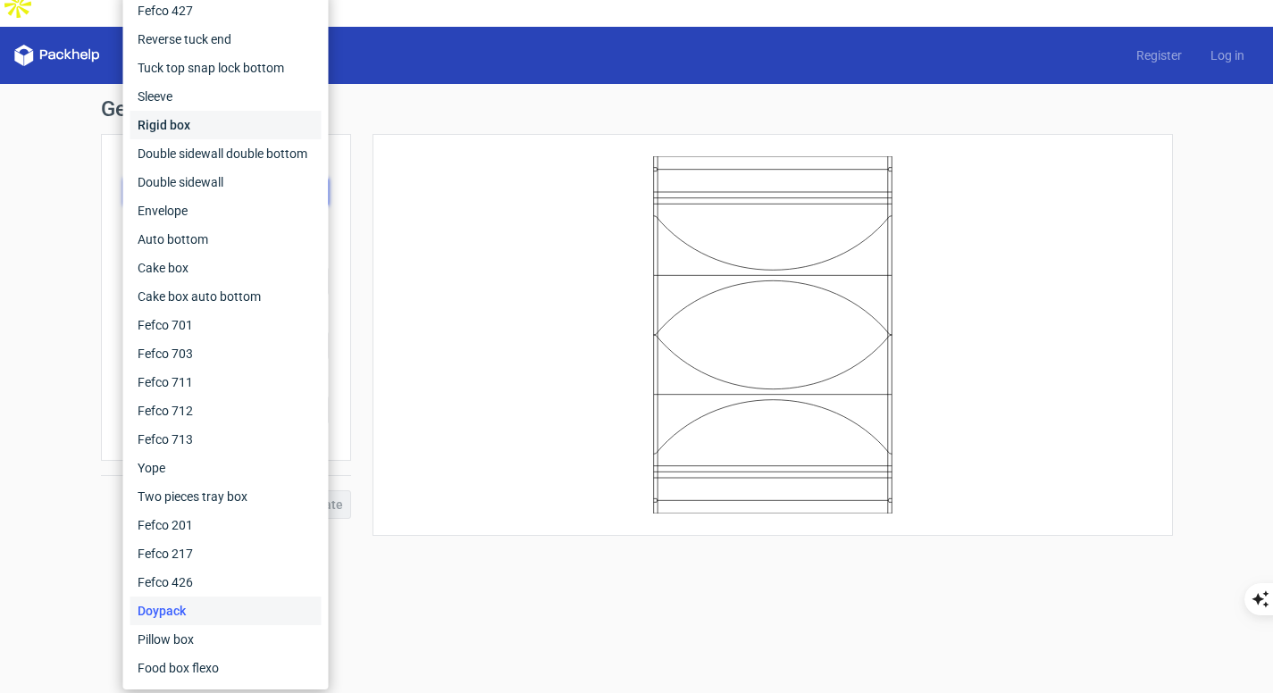
click at [226, 121] on div "Rigid box" at bounding box center [225, 125] width 191 height 29
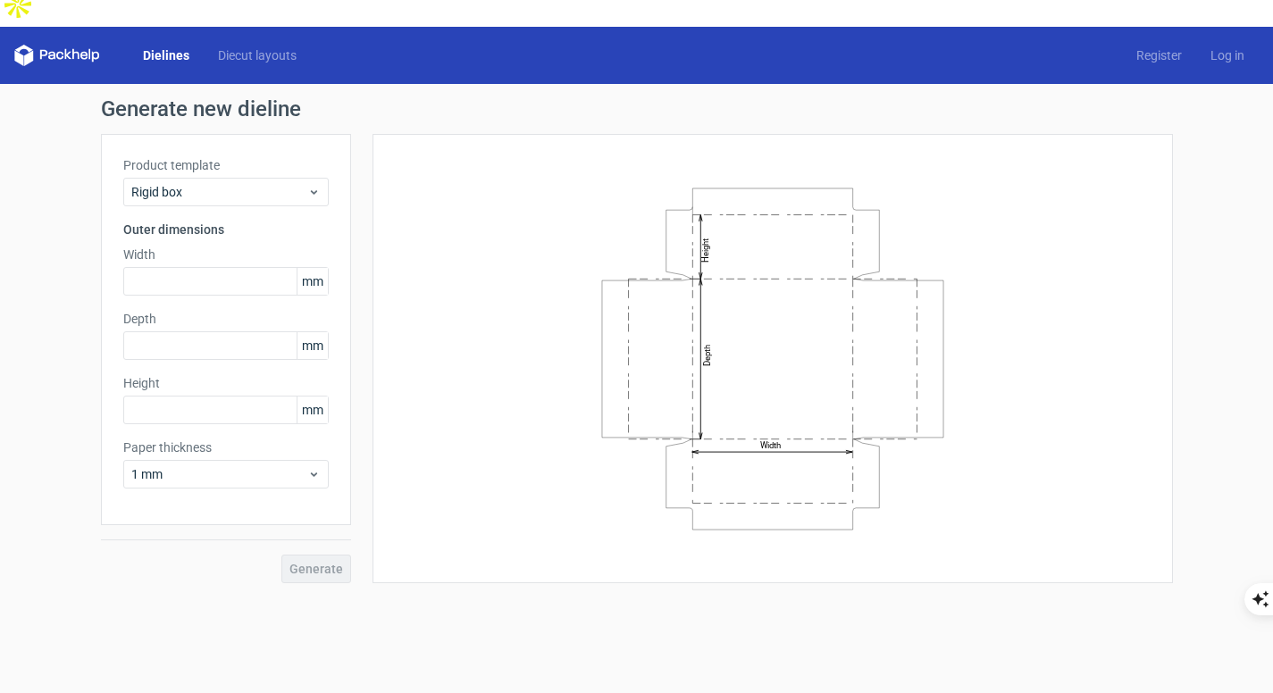
click at [234, 156] on div "Product template Rigid box" at bounding box center [225, 181] width 205 height 50
click at [237, 183] on span "Rigid box" at bounding box center [219, 192] width 176 height 18
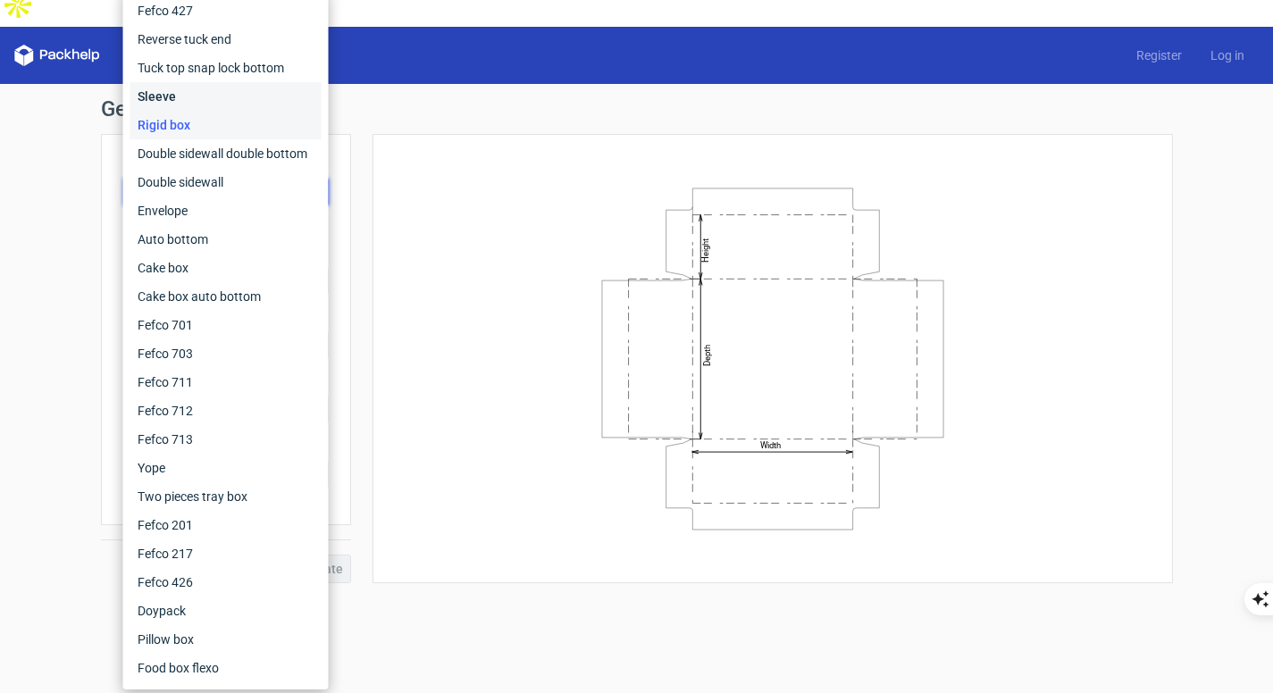
click at [213, 87] on div "Sleeve" at bounding box center [225, 96] width 191 height 29
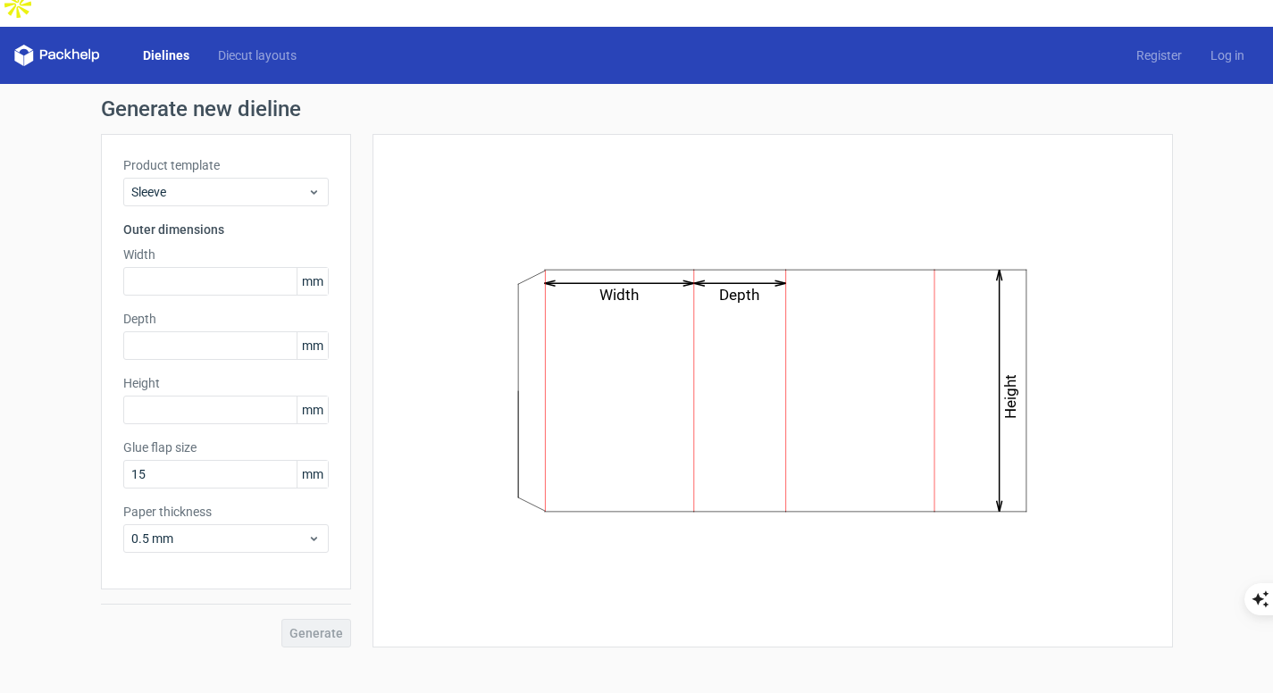
click at [218, 168] on div "Product template Sleeve Outer dimensions Width mm Depth mm Height mm Glue flap …" at bounding box center [226, 362] width 250 height 456
click at [222, 183] on span "Sleeve" at bounding box center [219, 192] width 176 height 18
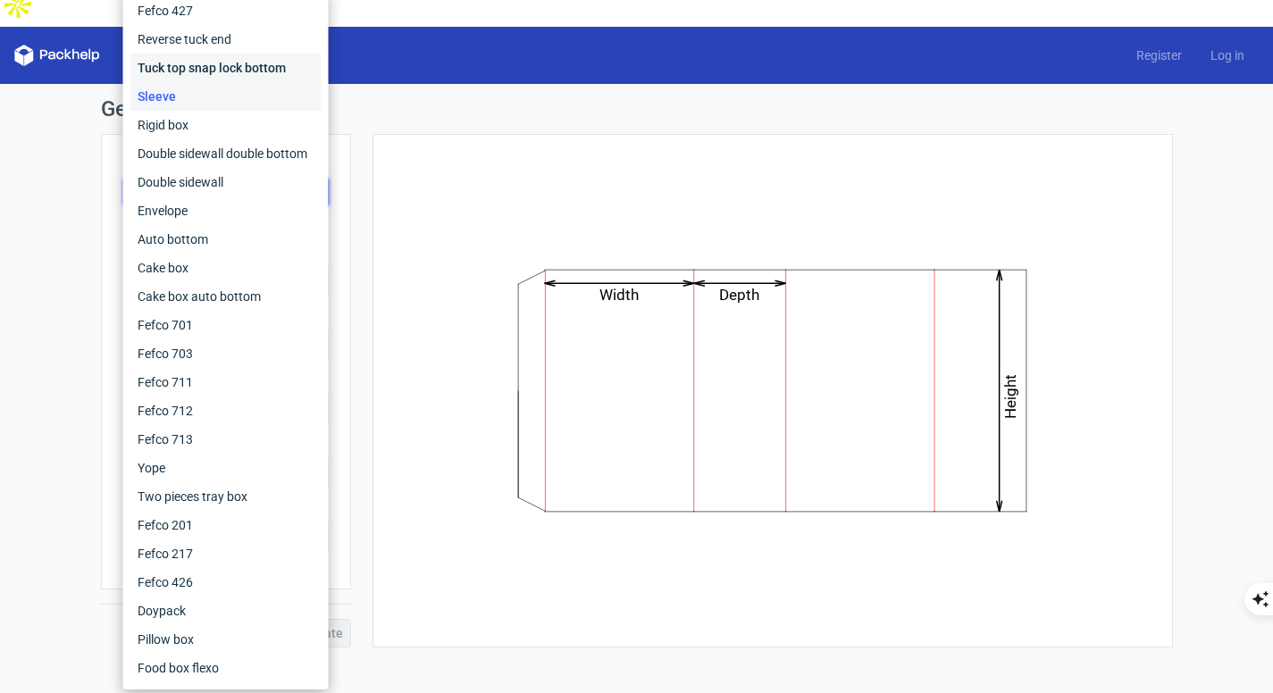
click at [220, 73] on div "Tuck top snap lock bottom" at bounding box center [225, 68] width 191 height 29
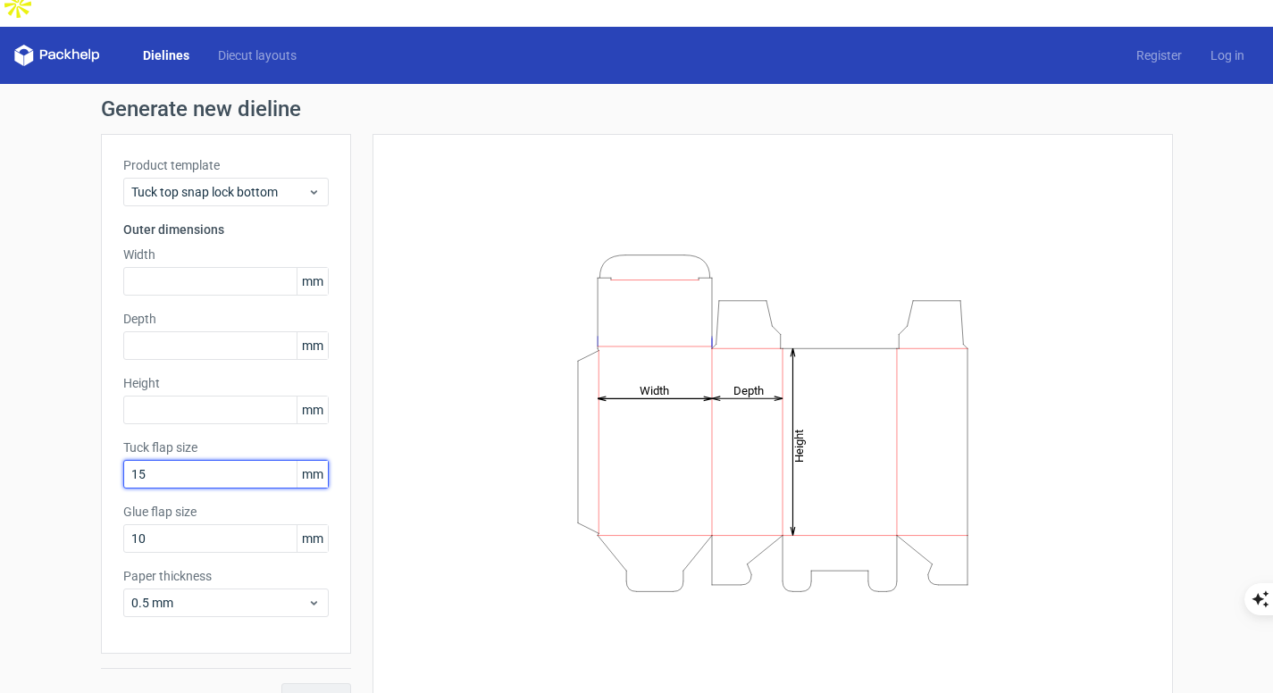
click at [236, 460] on input "15" at bounding box center [225, 474] width 205 height 29
drag, startPoint x: 236, startPoint y: 432, endPoint x: 112, endPoint y: 436, distance: 124.3
click at [112, 436] on div "Product template Tuck top snap lock bottom Outer dimensions Width mm Depth mm H…" at bounding box center [226, 394] width 250 height 520
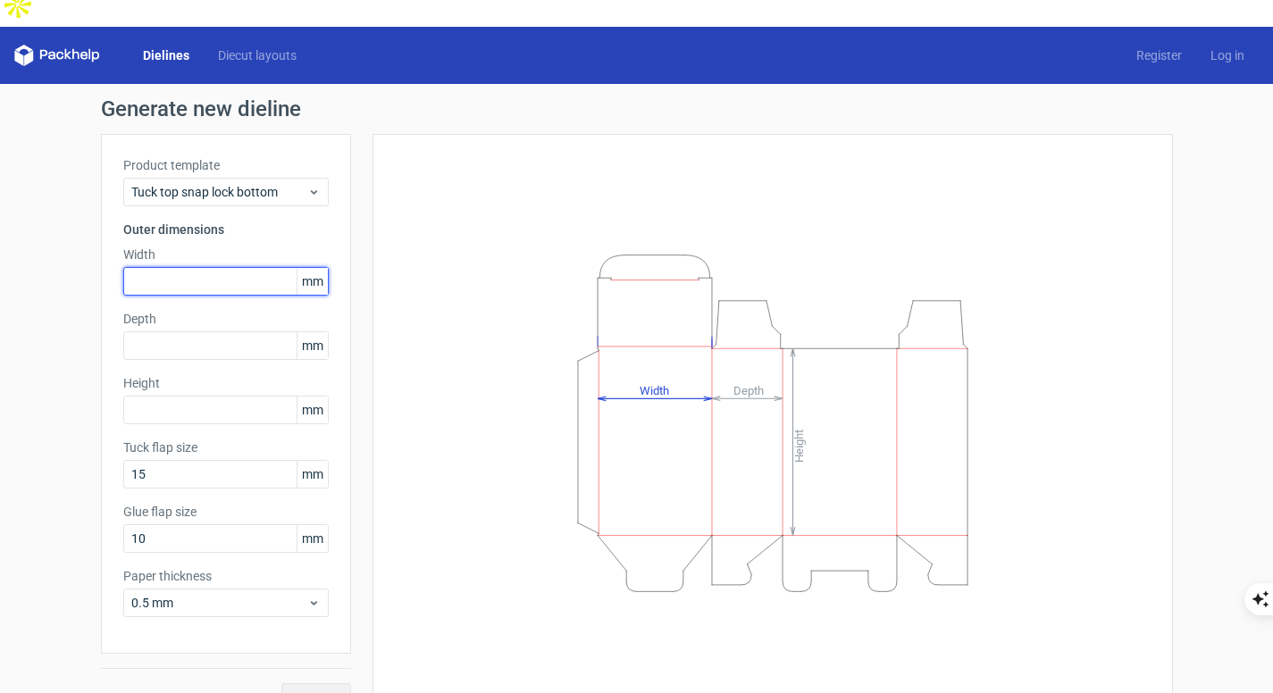
click at [224, 267] on input "text" at bounding box center [225, 281] width 205 height 29
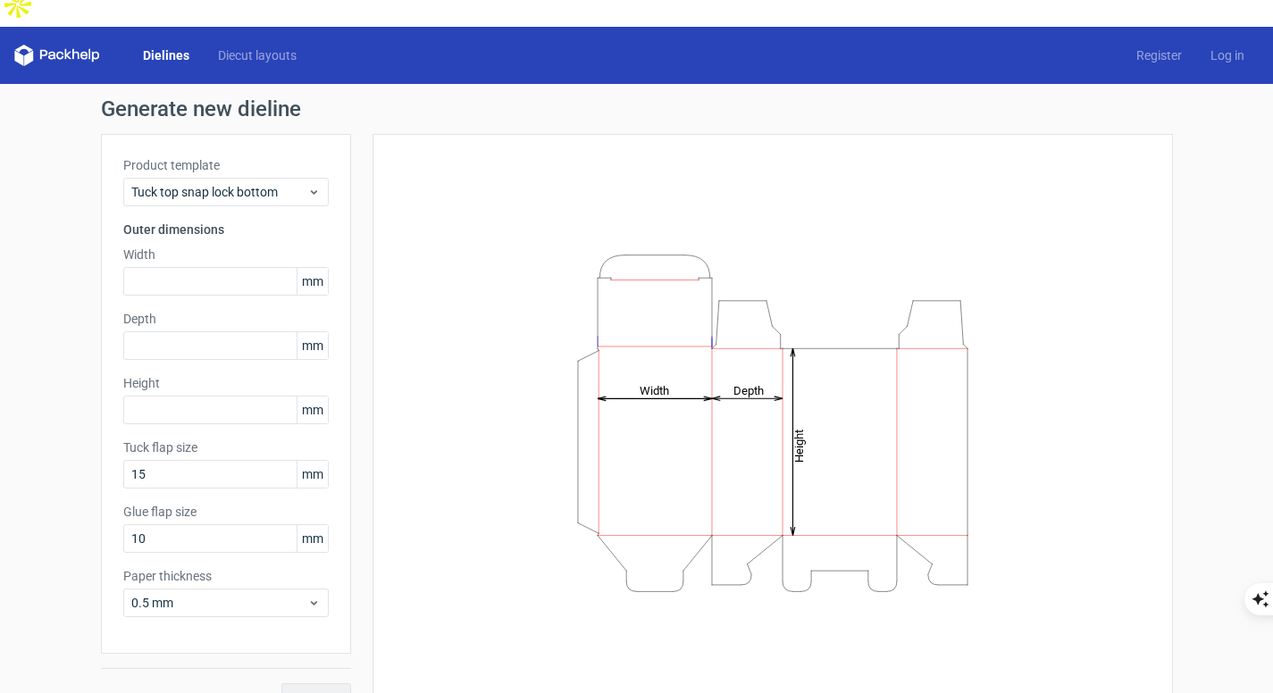
click at [62, 45] on icon at bounding box center [57, 55] width 86 height 21
click at [250, 46] on link "Diecut layouts" at bounding box center [257, 55] width 107 height 18
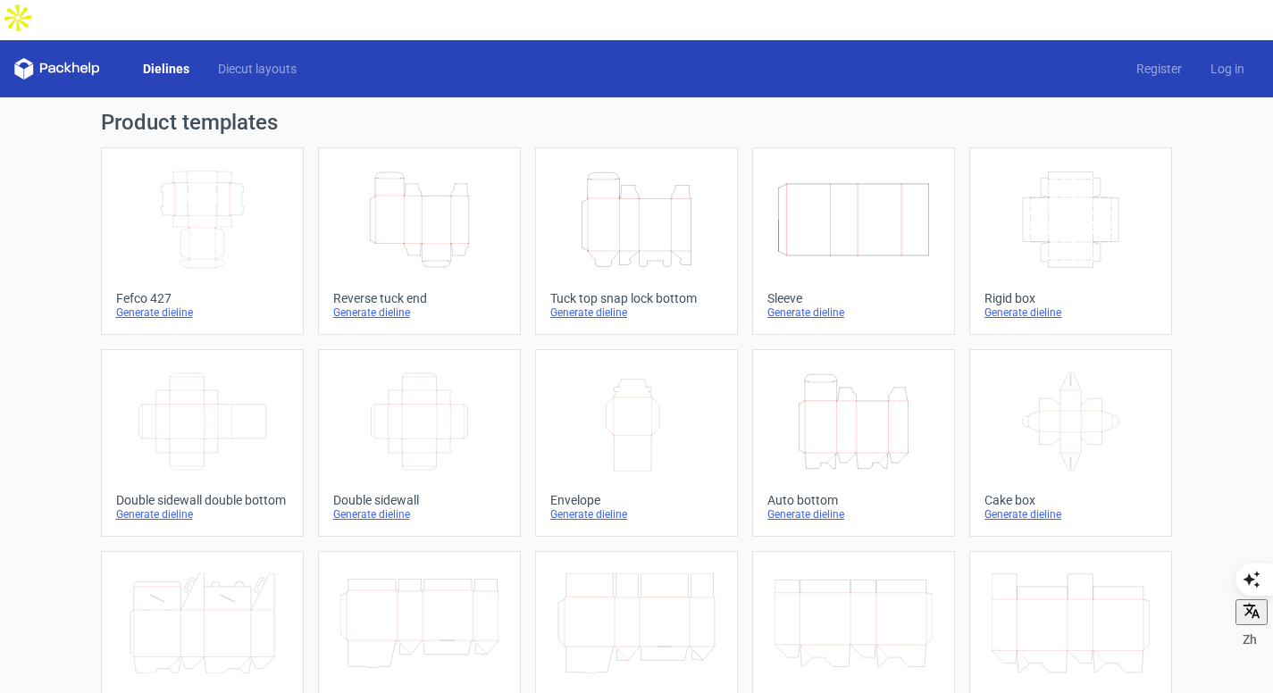
click at [7, 308] on div "Product templates Width Depth Height Fefco 427 Generate dieline Height Depth Wi…" at bounding box center [636, 627] width 1273 height 1060
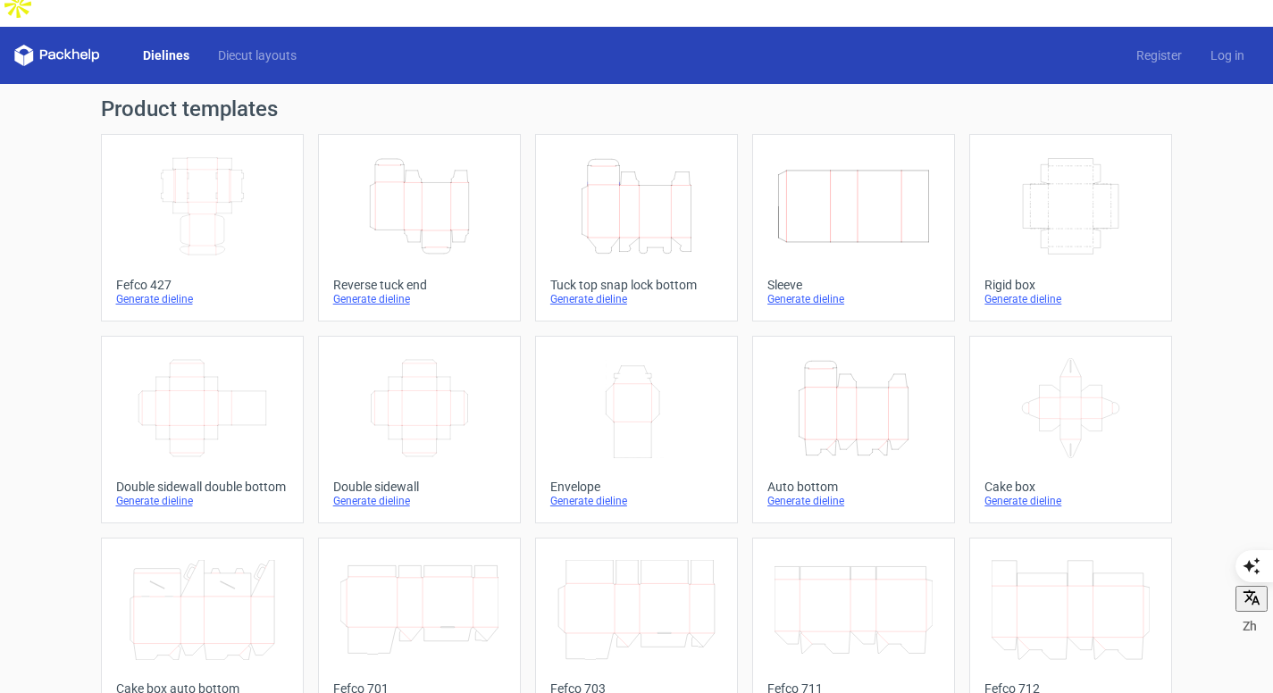
click at [13, 232] on div "Product templates Width Depth Height Fefco 427 Generate dieline Height Depth Wi…" at bounding box center [636, 614] width 1273 height 1060
click at [392, 156] on icon "Height Depth Width" at bounding box center [419, 206] width 158 height 100
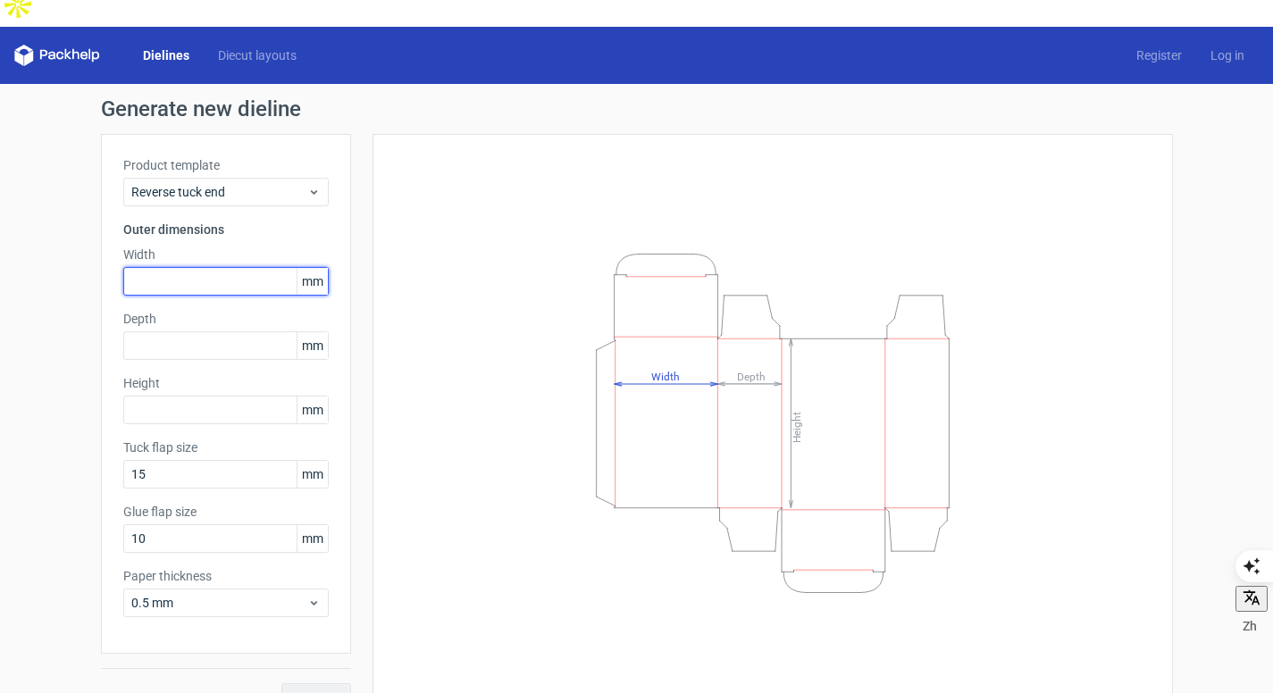
click at [147, 267] on input "text" at bounding box center [225, 281] width 205 height 29
type input "50"
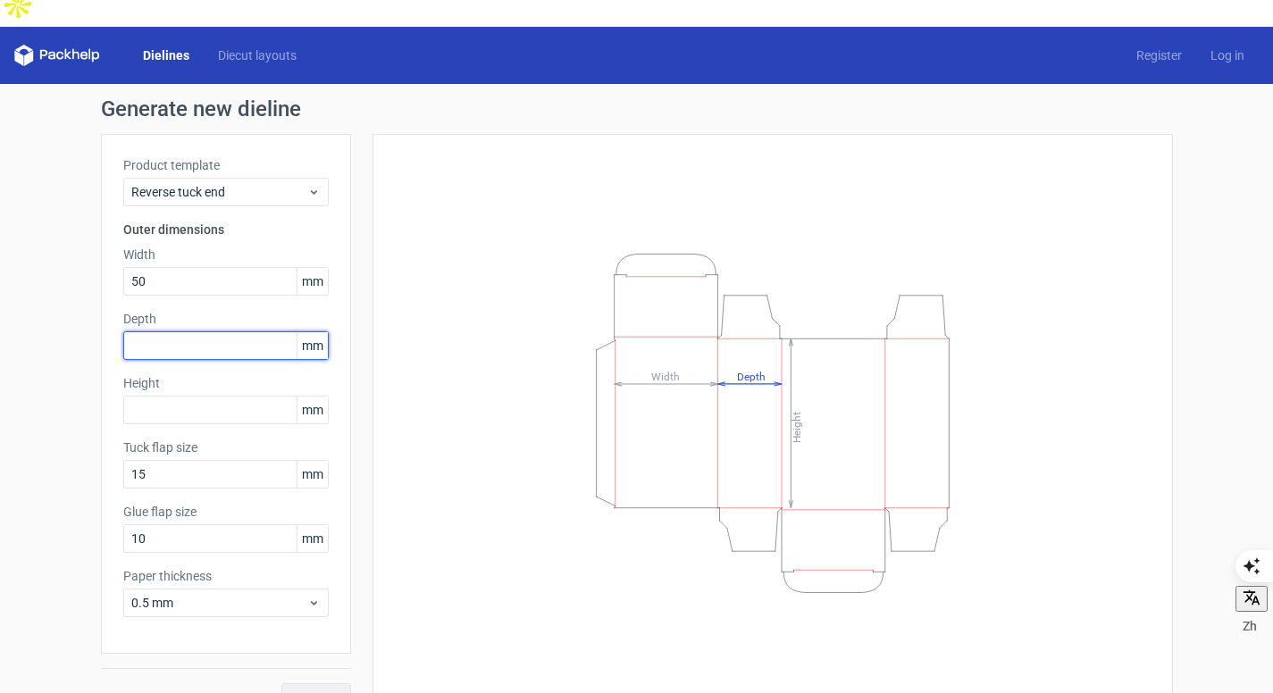
click at [156, 331] on input "text" at bounding box center [225, 345] width 205 height 29
type input "8"
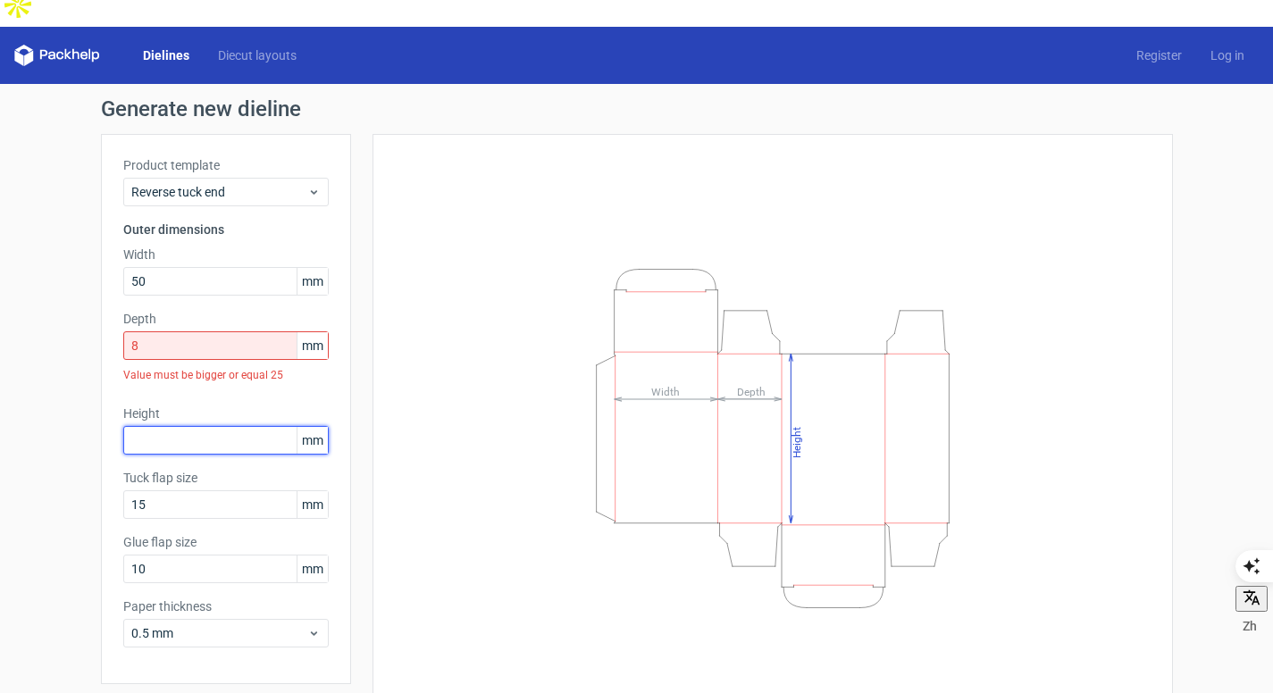
click at [167, 405] on div "Height mm" at bounding box center [225, 430] width 205 height 50
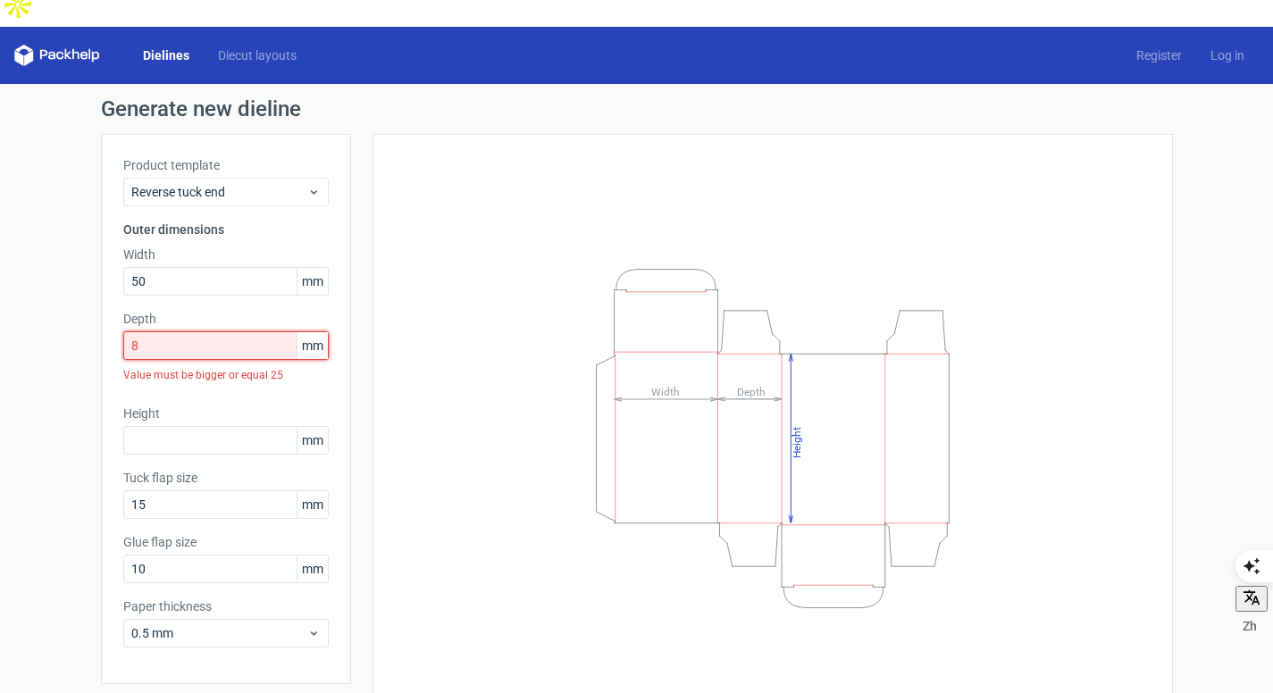
click at [179, 331] on input "8" at bounding box center [225, 345] width 205 height 29
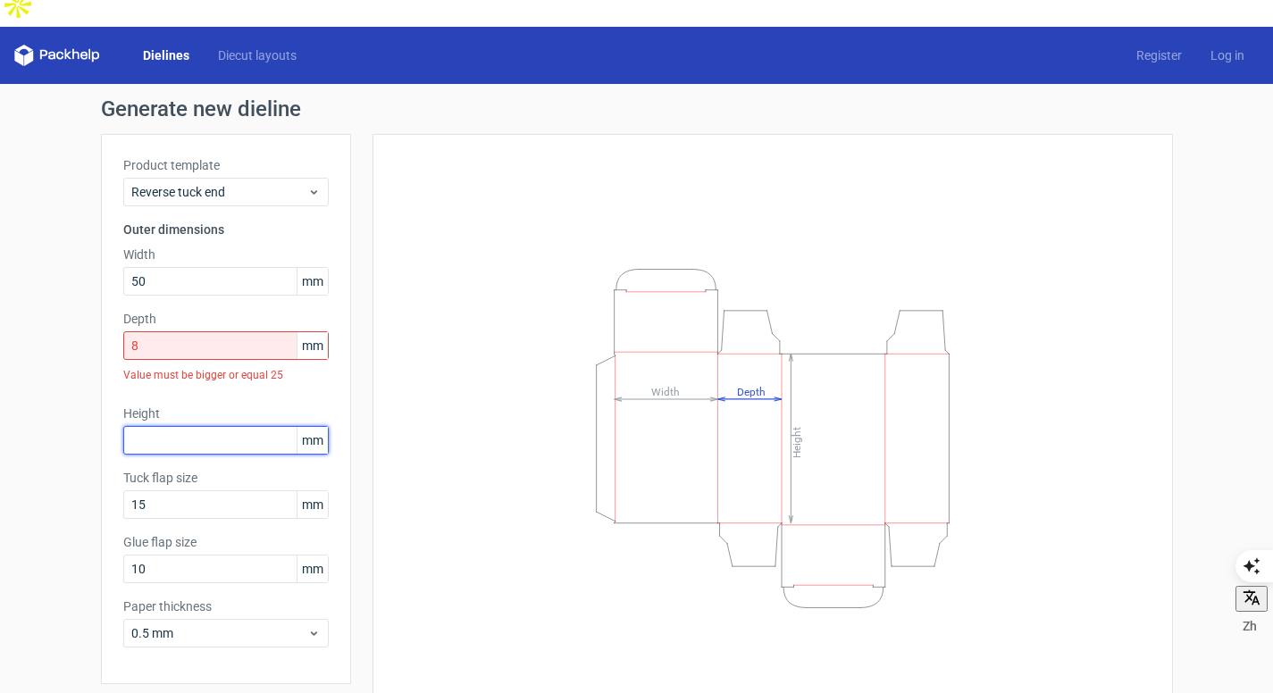
click at [147, 426] on input "text" at bounding box center [225, 440] width 205 height 29
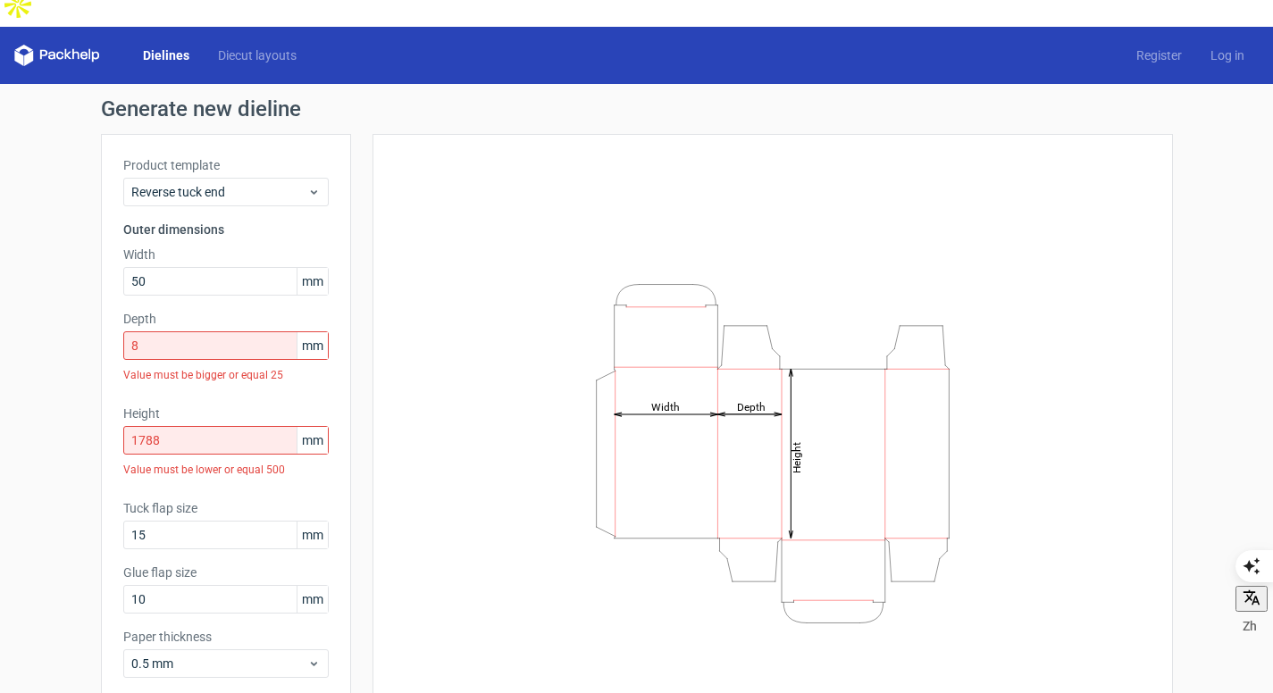
click at [65, 295] on div "Generate new dieline Product template Reverse tuck end Outer dimensions Width 5…" at bounding box center [636, 435] width 1273 height 703
click at [168, 426] on input "1788" at bounding box center [225, 440] width 205 height 29
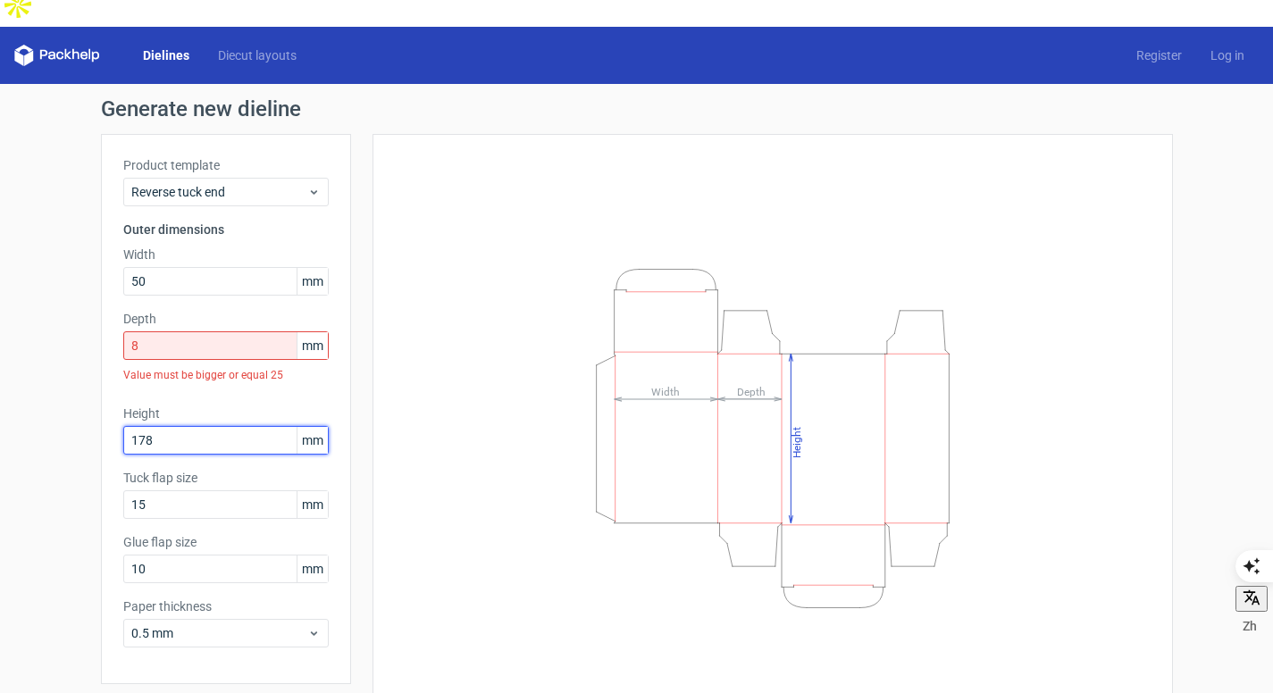
type input "178"
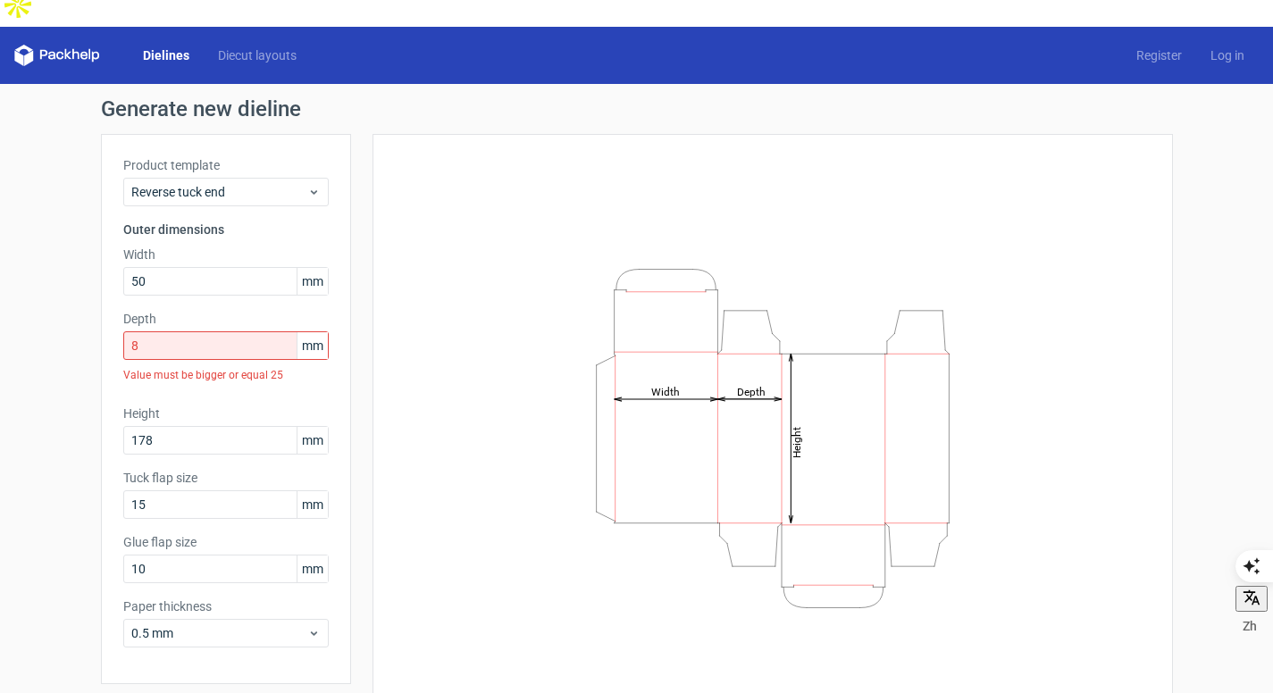
click at [341, 345] on div "Product template Reverse tuck end Outer dimensions Width 50 mm Depth 8 mm Value…" at bounding box center [226, 409] width 250 height 550
click at [145, 331] on input "8" at bounding box center [225, 345] width 205 height 29
drag, startPoint x: 145, startPoint y: 304, endPoint x: 102, endPoint y: 313, distance: 43.8
click at [102, 313] on div "Product template Reverse tuck end Outer dimensions Width 50 mm Depth 8 mm Value…" at bounding box center [226, 409] width 250 height 550
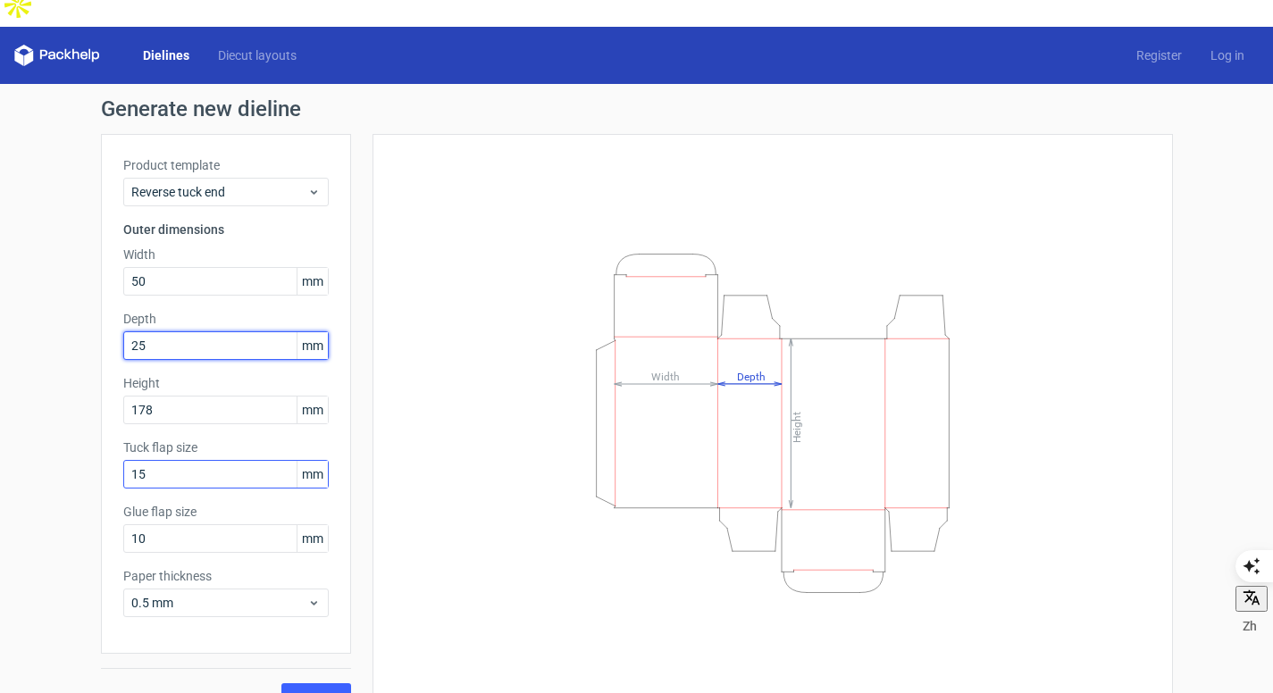
type input "25"
click at [170, 460] on input "15" at bounding box center [225, 474] width 205 height 29
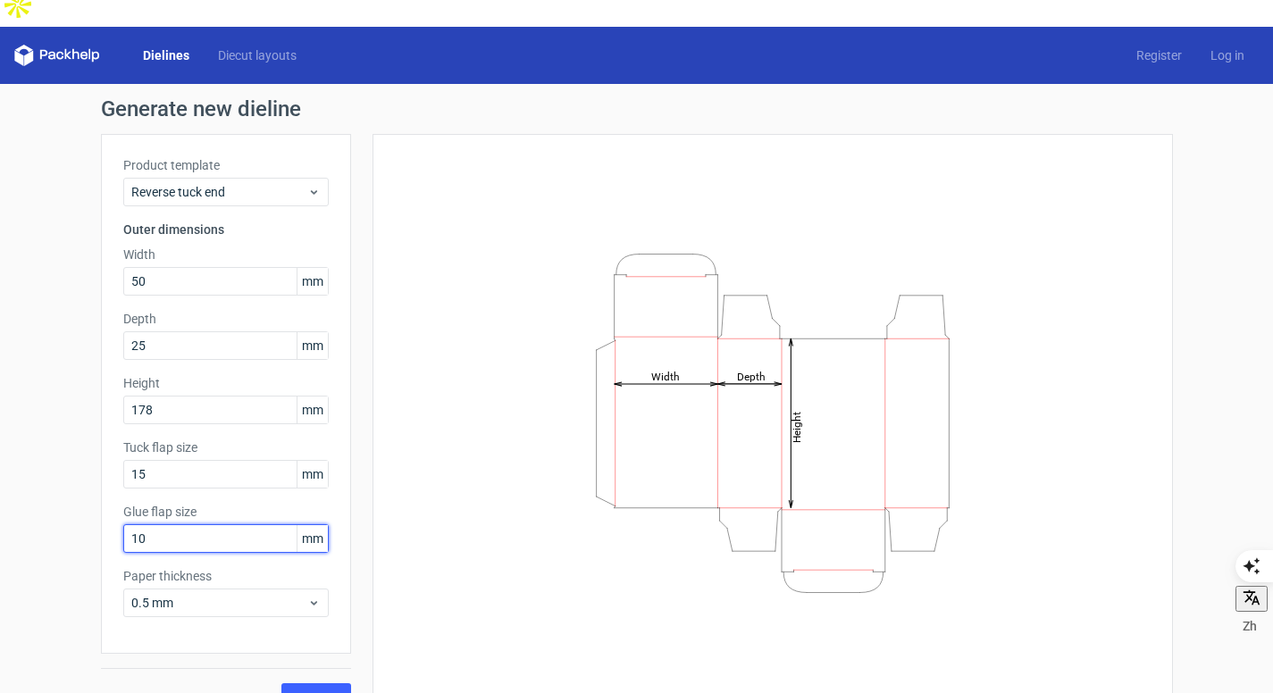
click at [217, 524] on input "10" at bounding box center [225, 538] width 205 height 29
click at [223, 460] on input "15" at bounding box center [225, 474] width 205 height 29
click at [317, 683] on button "Generate" at bounding box center [316, 697] width 70 height 29
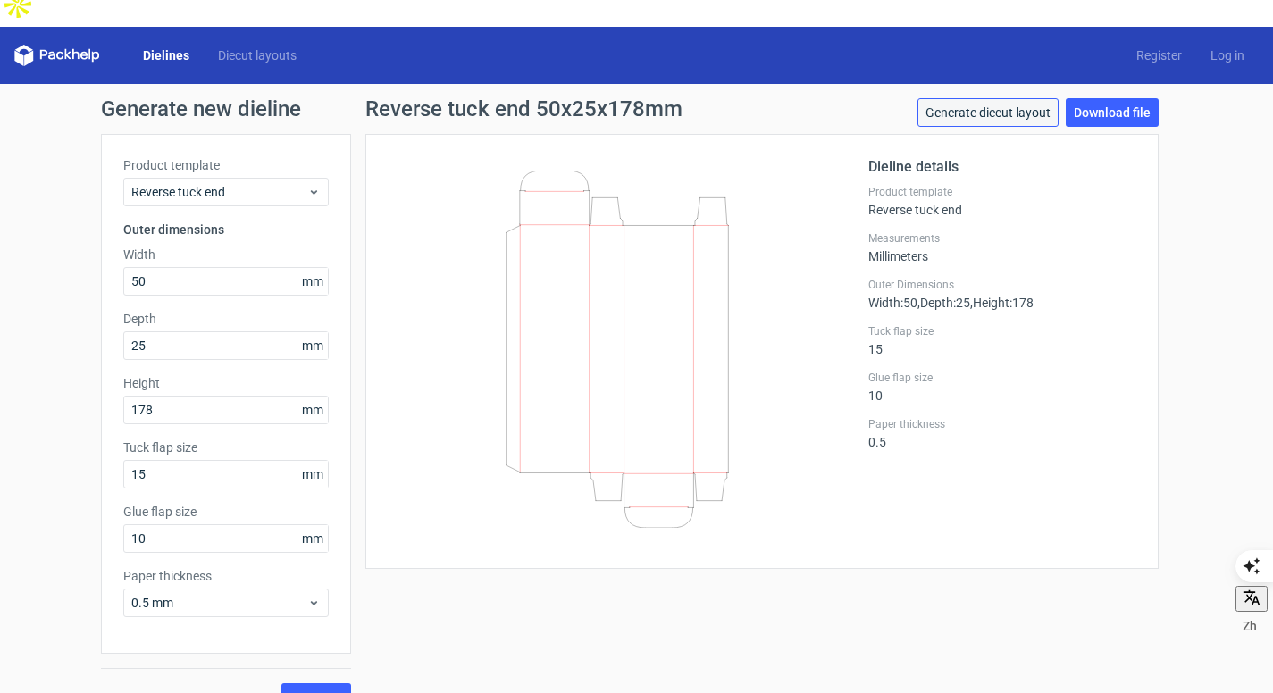
click at [995, 98] on link "Generate diecut layout" at bounding box center [988, 112] width 141 height 29
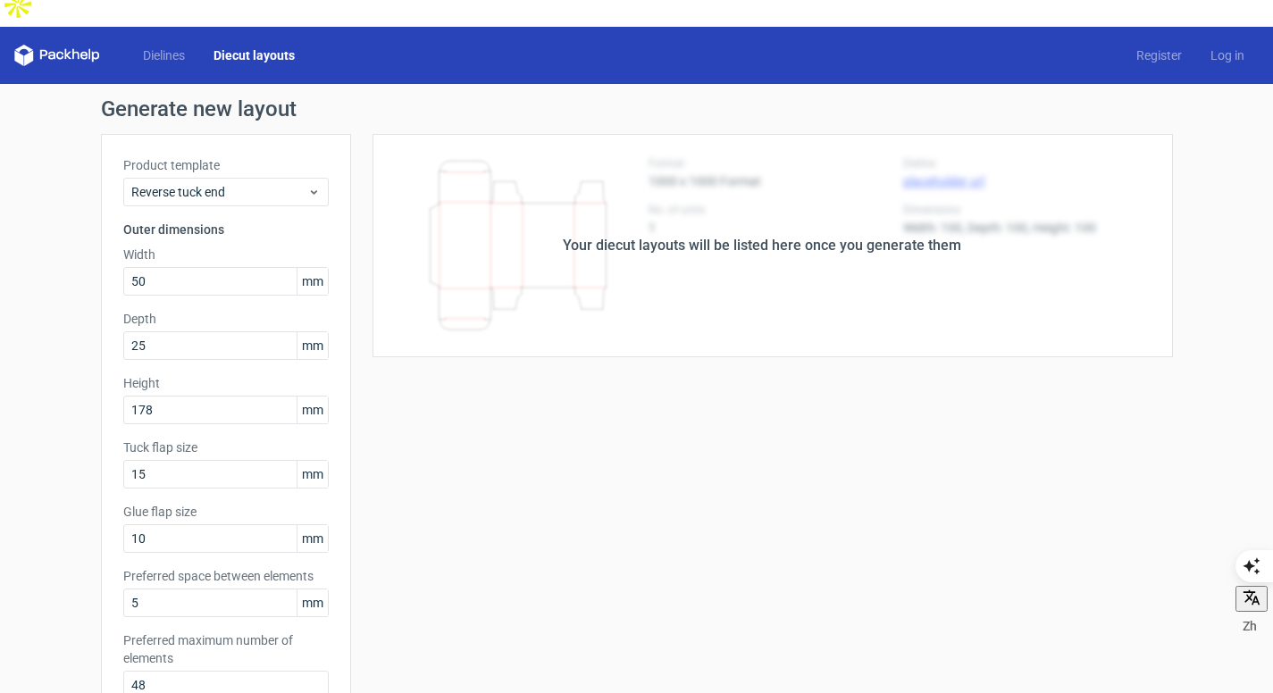
click at [722, 223] on div "Your diecut layouts will be listed here once you generate them" at bounding box center [762, 245] width 822 height 223
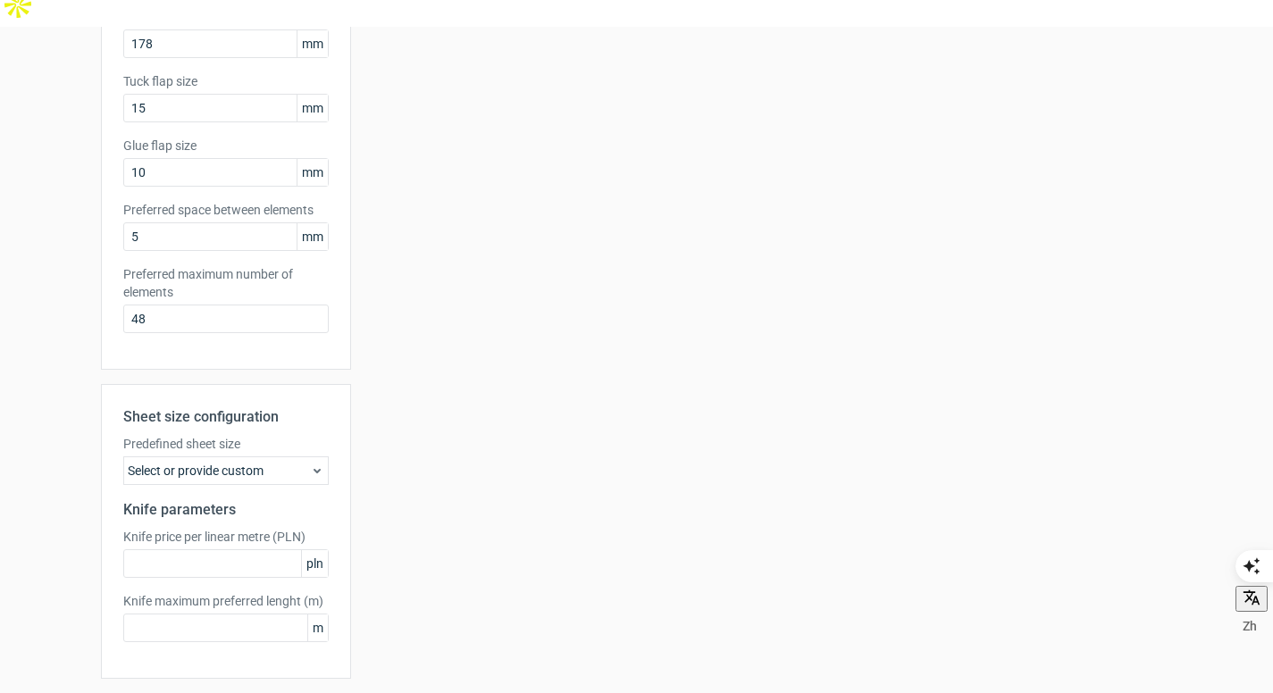
scroll to position [398, 0]
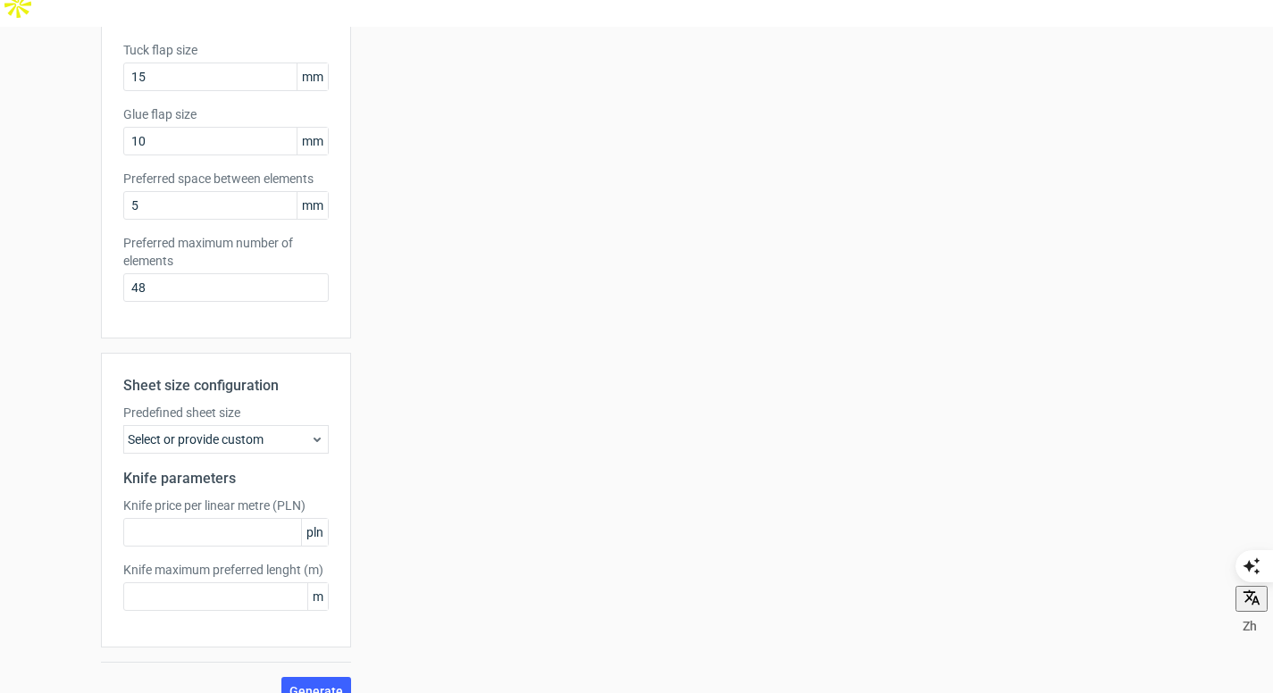
click at [284, 425] on div "Select or provide custom" at bounding box center [225, 439] width 205 height 29
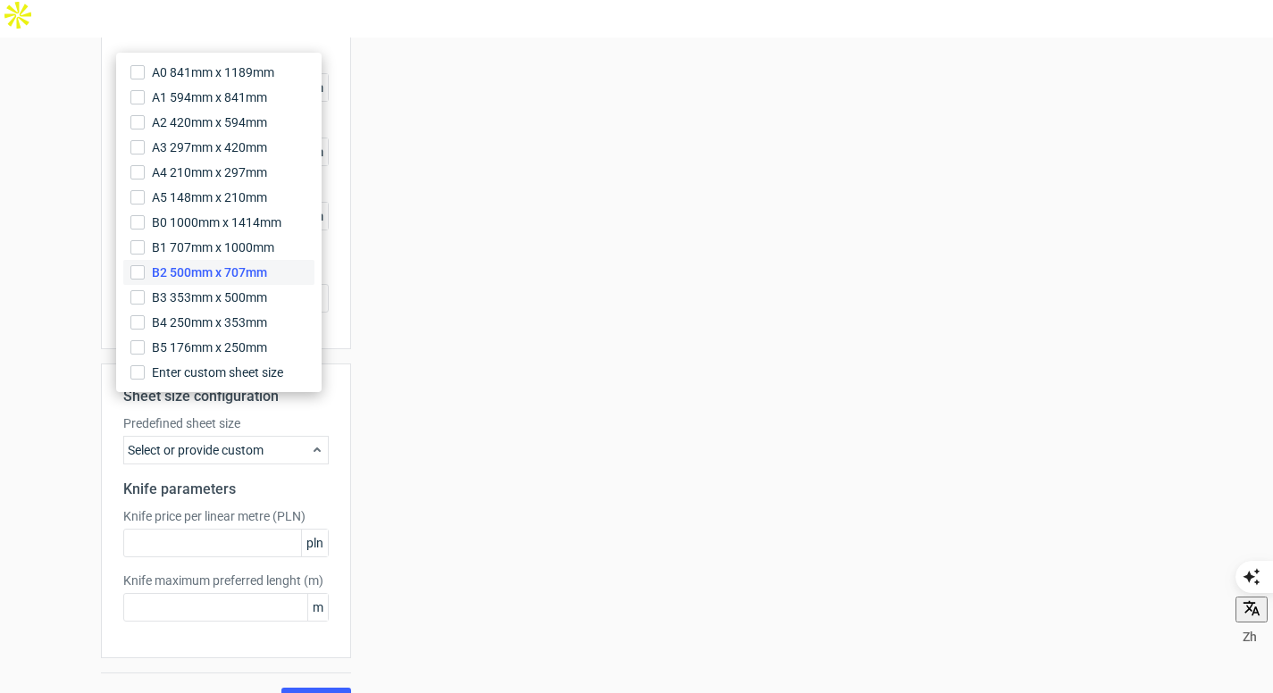
scroll to position [0, 0]
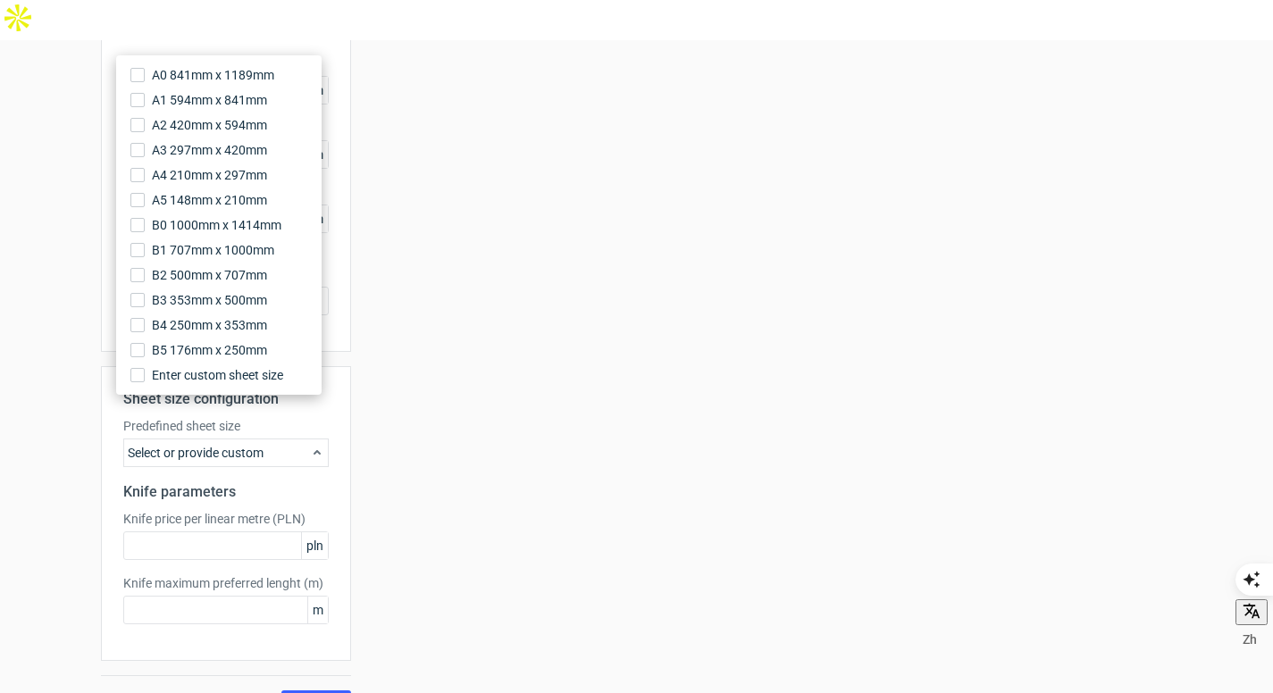
click at [530, 221] on div "Your diecut layouts will be listed here once you generate them Height Depth Wid…" at bounding box center [762, 234] width 822 height 969
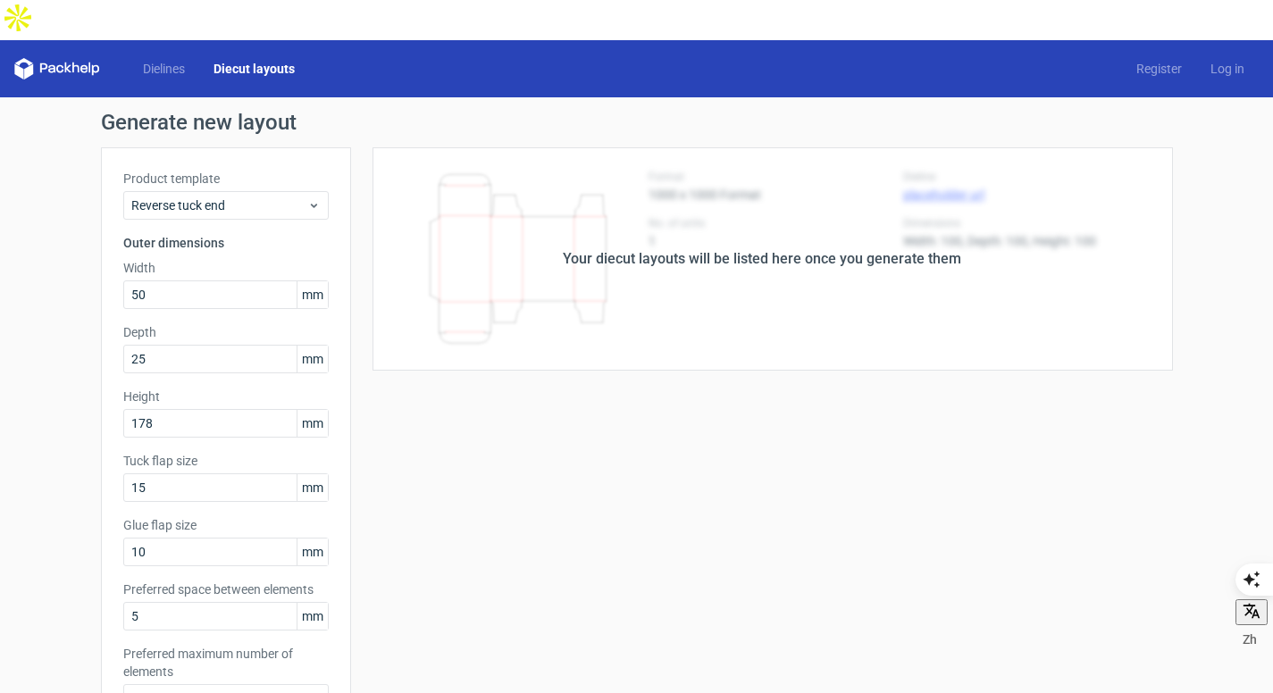
scroll to position [13, 0]
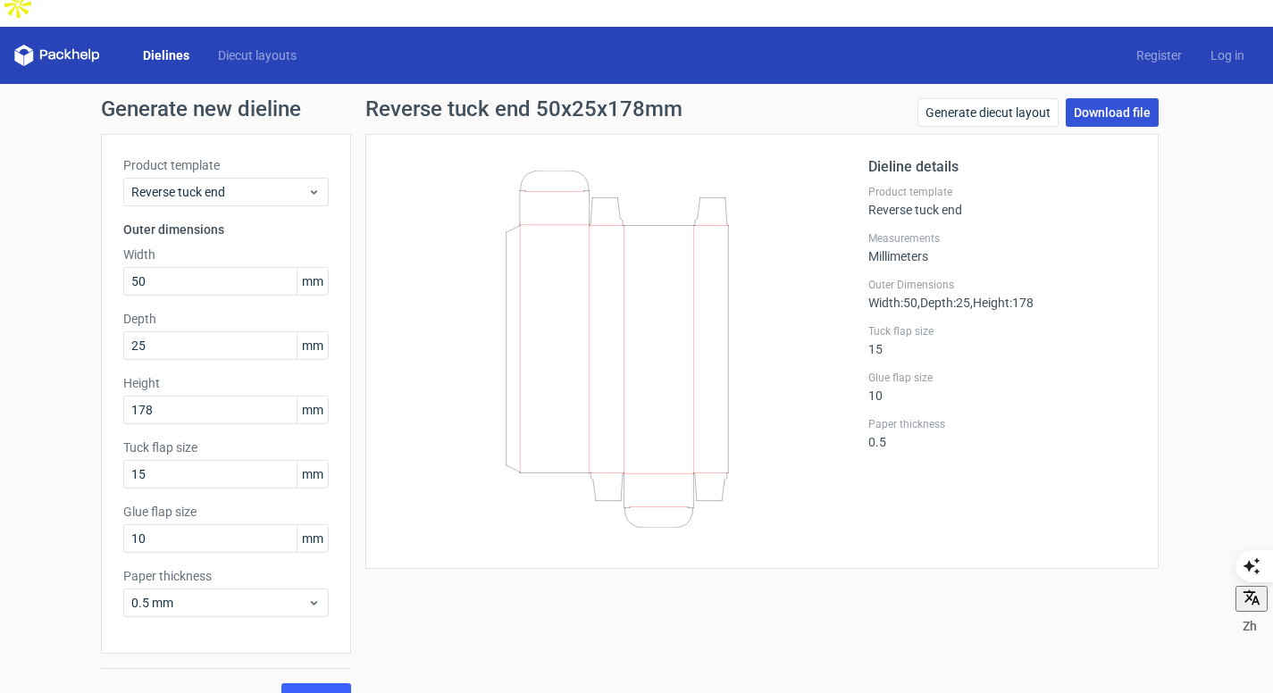
click at [1096, 98] on link "Download file" at bounding box center [1112, 112] width 93 height 29
